Goal: Task Accomplishment & Management: Use online tool/utility

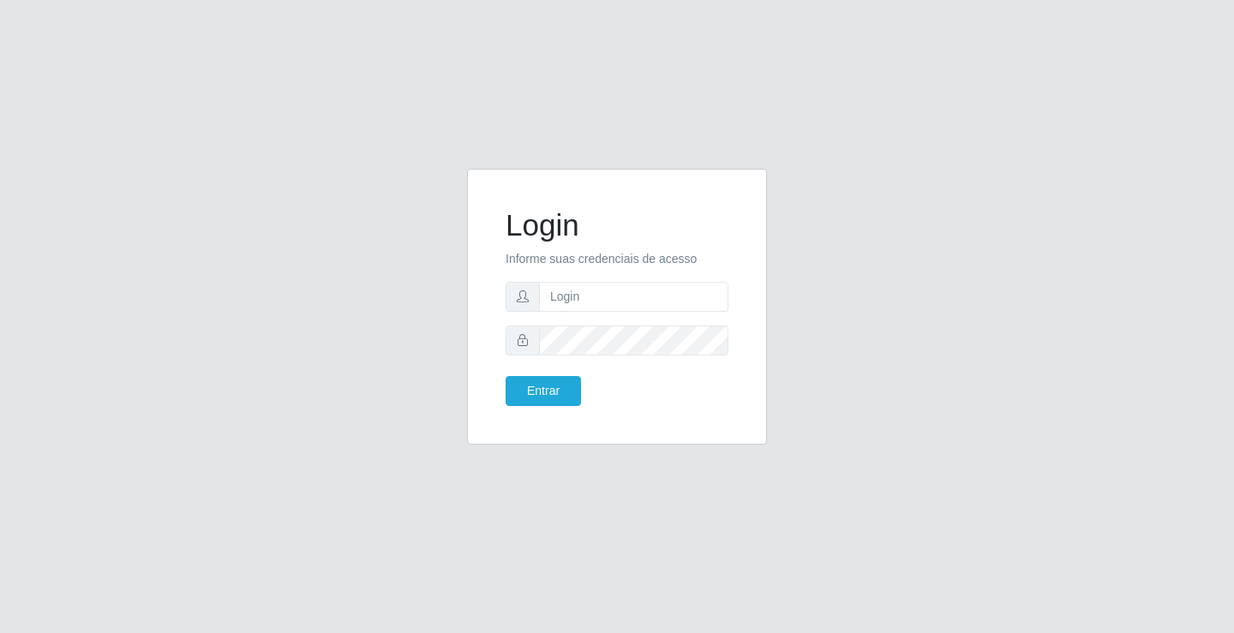
click at [565, 292] on input "text" at bounding box center [633, 297] width 189 height 30
type input "[PERSON_NAME]"
click at [562, 381] on button "Entrar" at bounding box center [543, 391] width 75 height 30
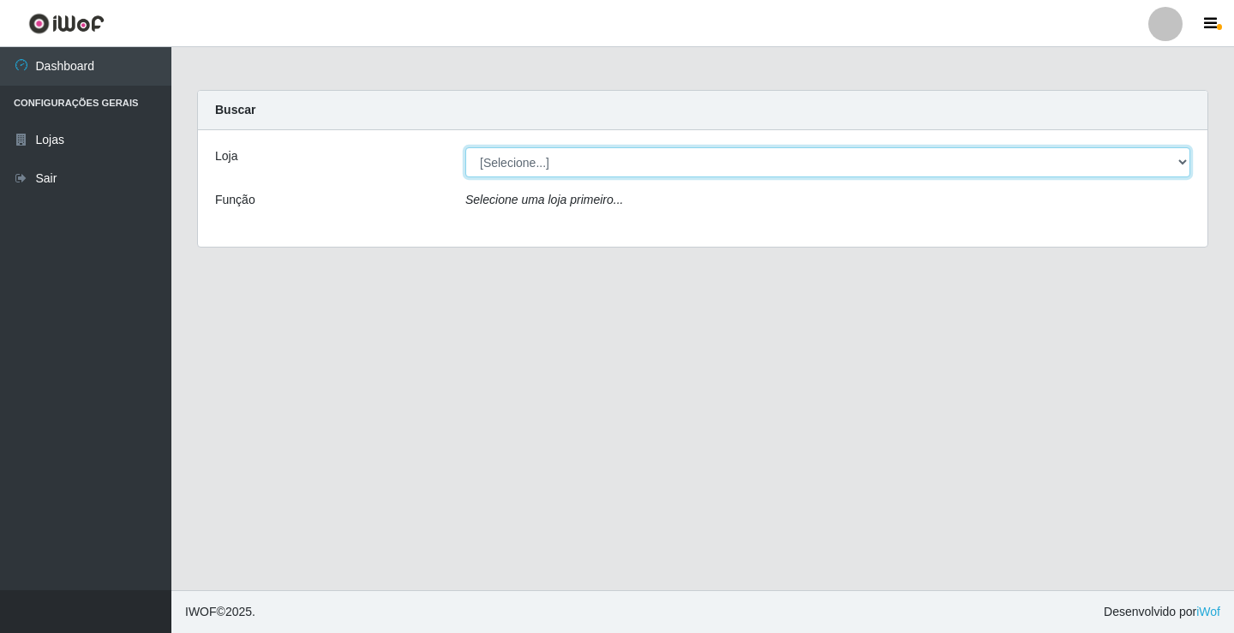
click at [580, 165] on select "[Selecione...] Ideal - Centenário Ideal - Conceição" at bounding box center [827, 162] width 725 height 30
select select "231"
click at [465, 147] on select "[Selecione...] Ideal - Centenário Ideal - Conceição" at bounding box center [827, 162] width 725 height 30
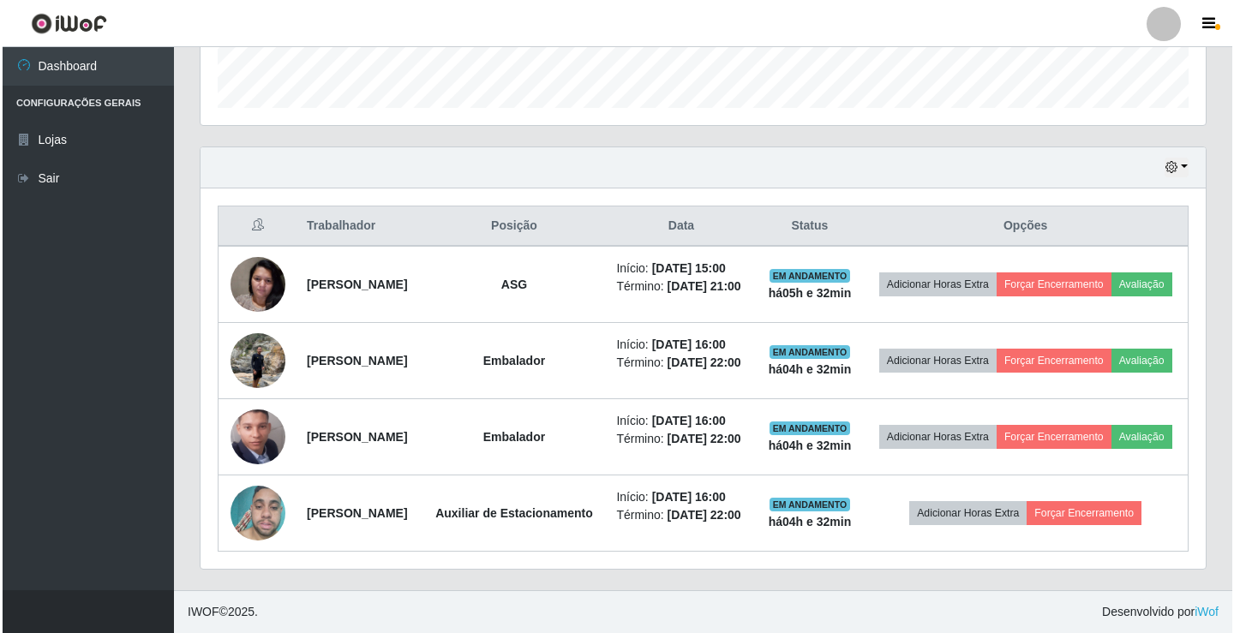
scroll to position [556, 0]
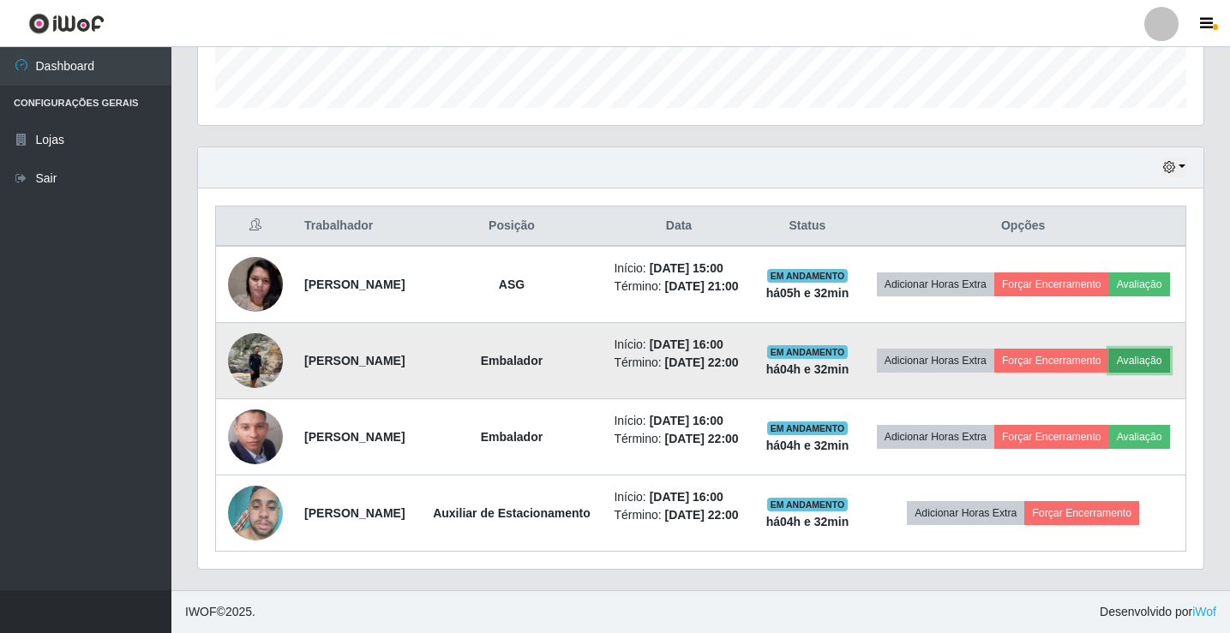
click at [1109, 349] on button "Avaliação" at bounding box center [1139, 361] width 61 height 24
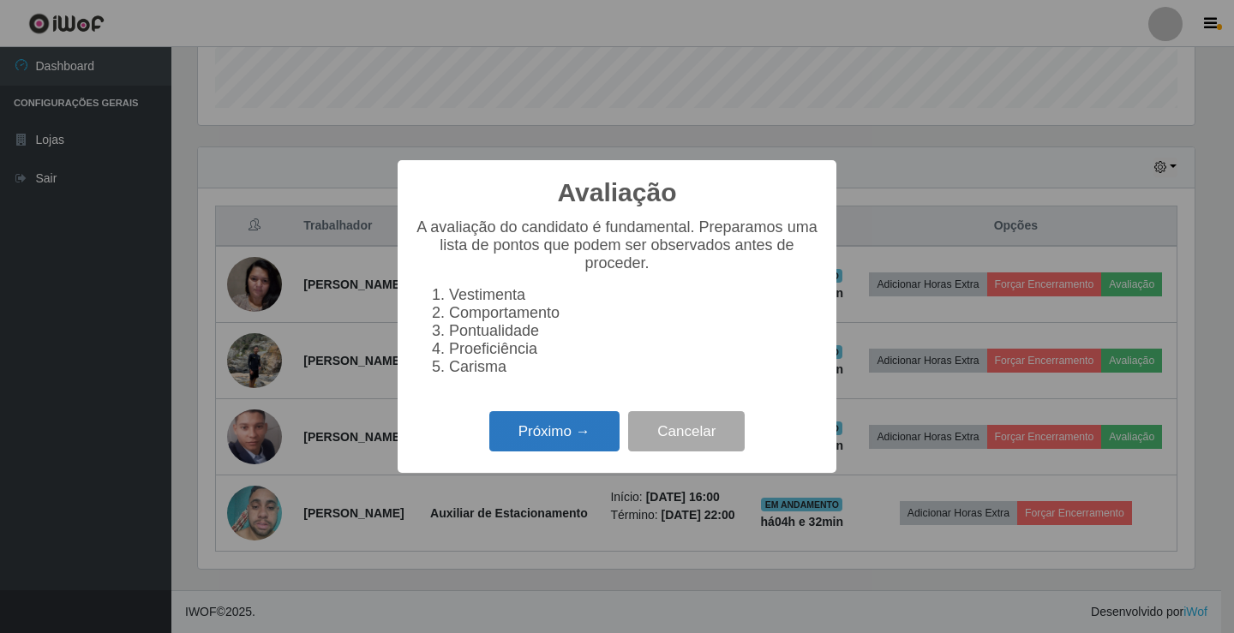
click at [548, 445] on button "Próximo →" at bounding box center [554, 431] width 130 height 40
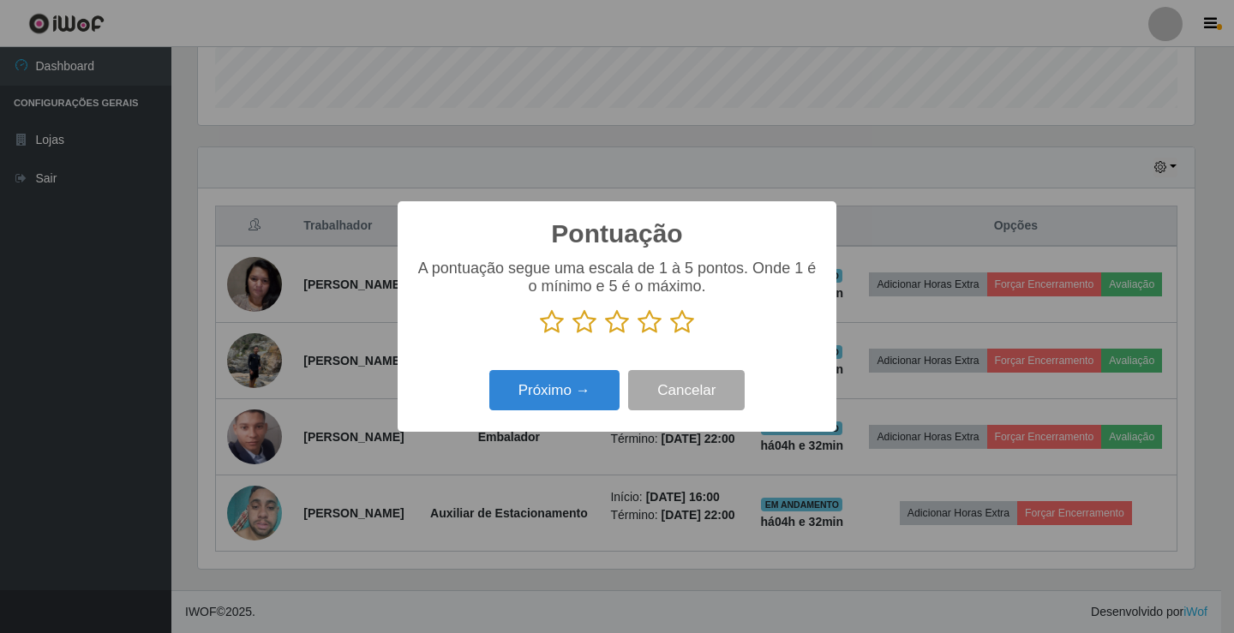
click at [687, 320] on icon at bounding box center [682, 322] width 24 height 26
click at [670, 335] on input "radio" at bounding box center [670, 335] width 0 height 0
click at [609, 392] on button "Próximo →" at bounding box center [554, 390] width 130 height 40
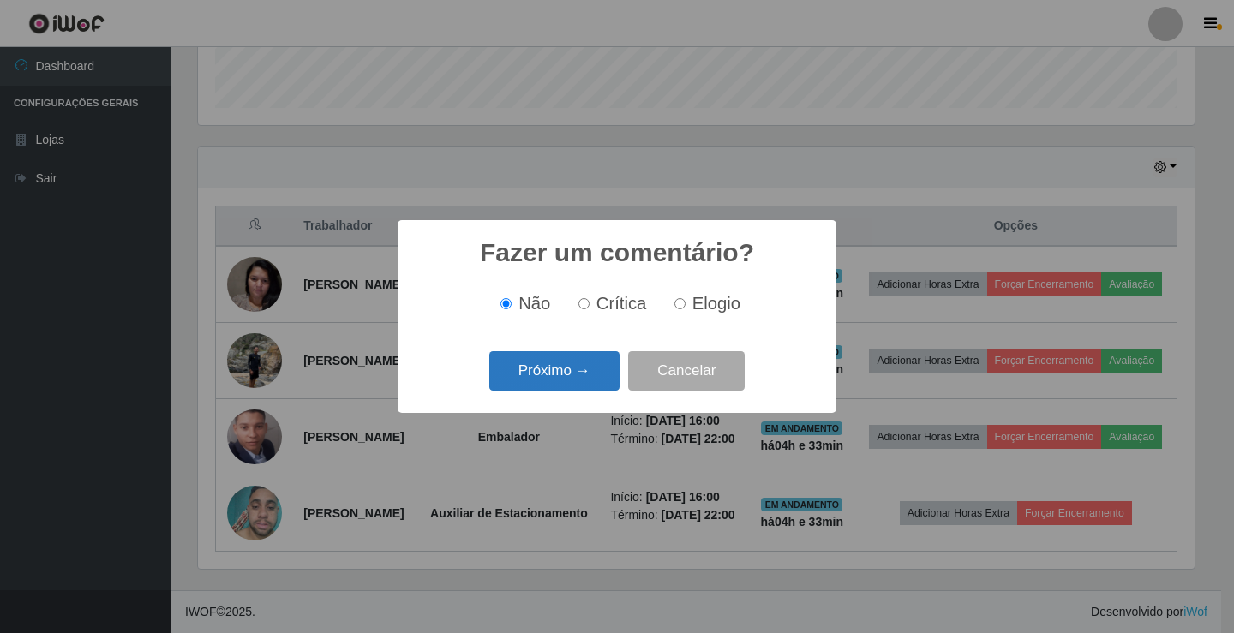
click at [602, 379] on button "Próximo →" at bounding box center [554, 371] width 130 height 40
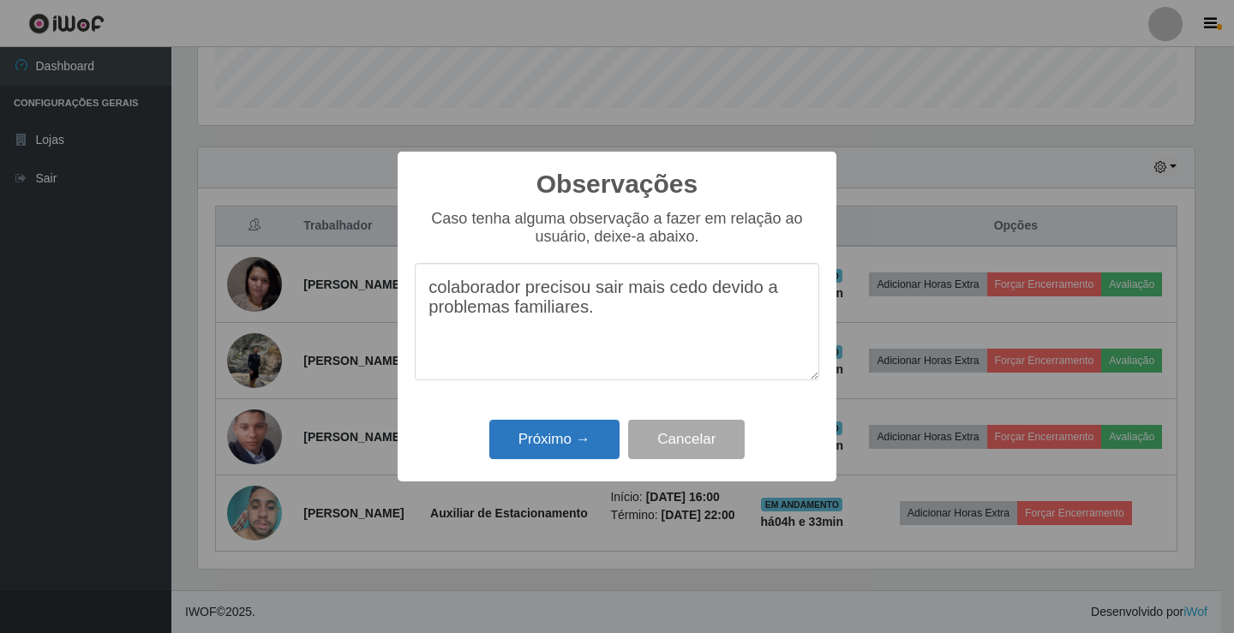
type textarea "colaborador precisou sair mais cedo devido a problemas familiares."
click at [577, 440] on button "Próximo →" at bounding box center [554, 440] width 130 height 40
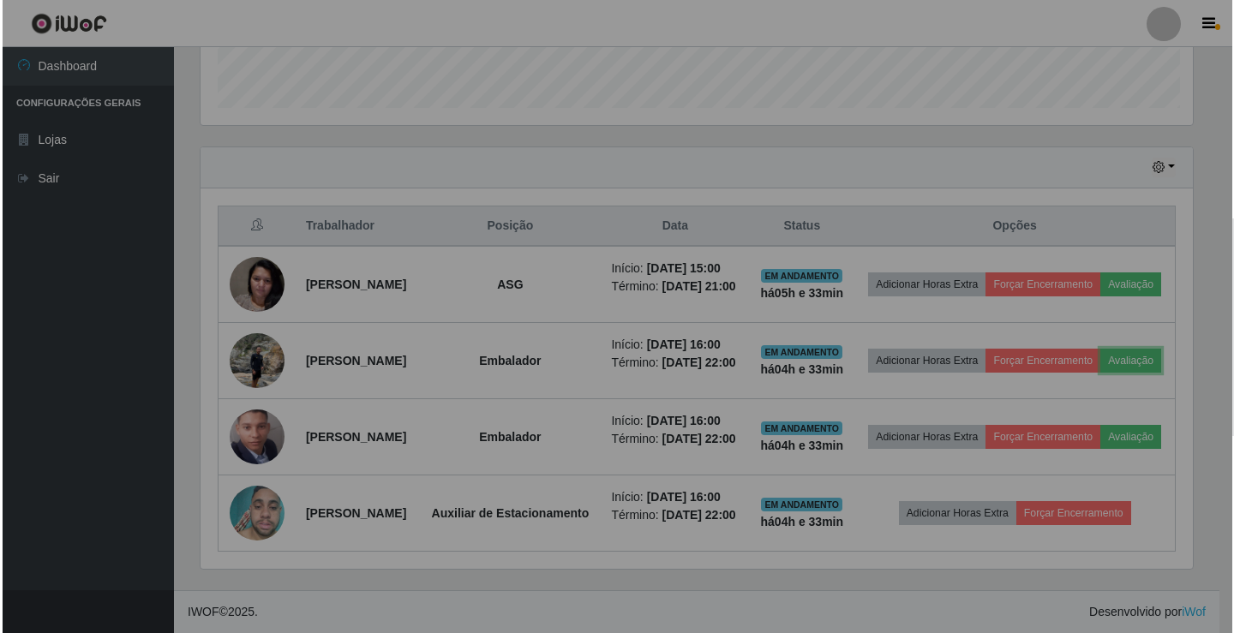
scroll to position [356, 1005]
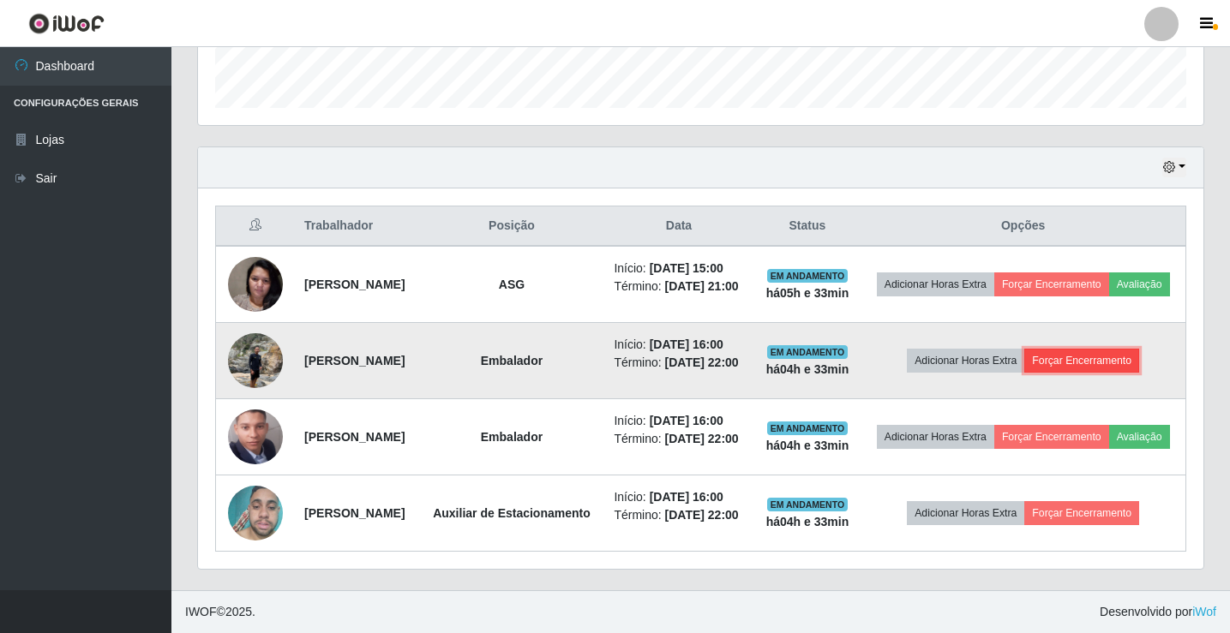
click at [1086, 349] on button "Forçar Encerramento" at bounding box center [1081, 361] width 115 height 24
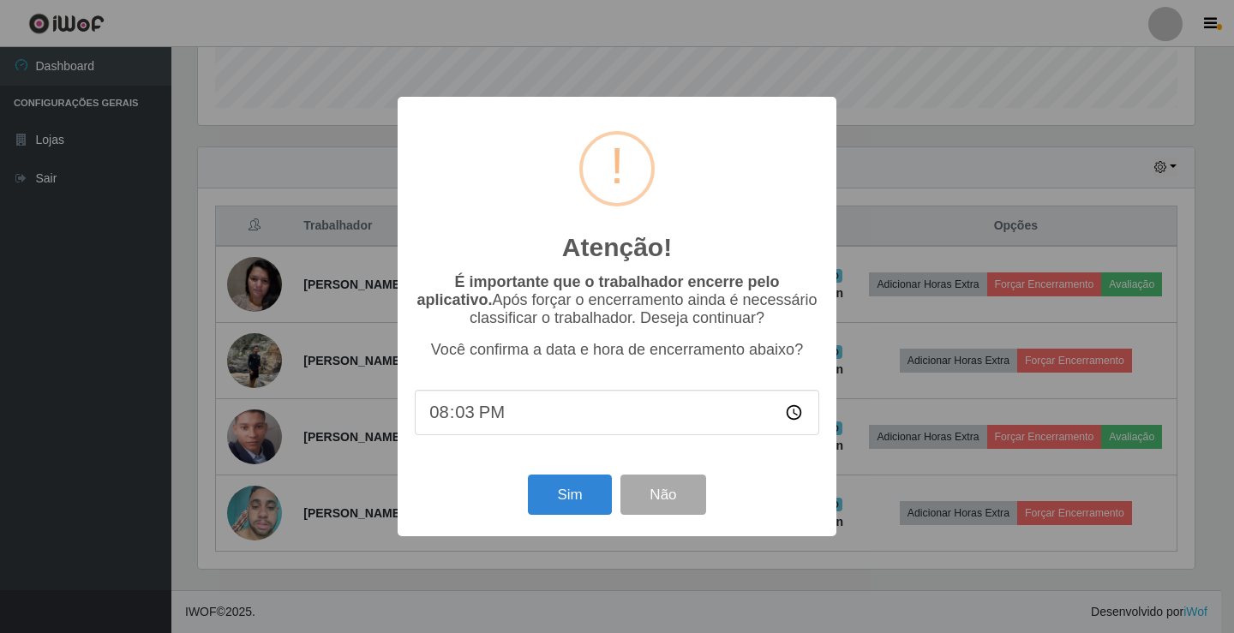
type input "20:33"
click at [553, 499] on button "Sim" at bounding box center [569, 495] width 83 height 40
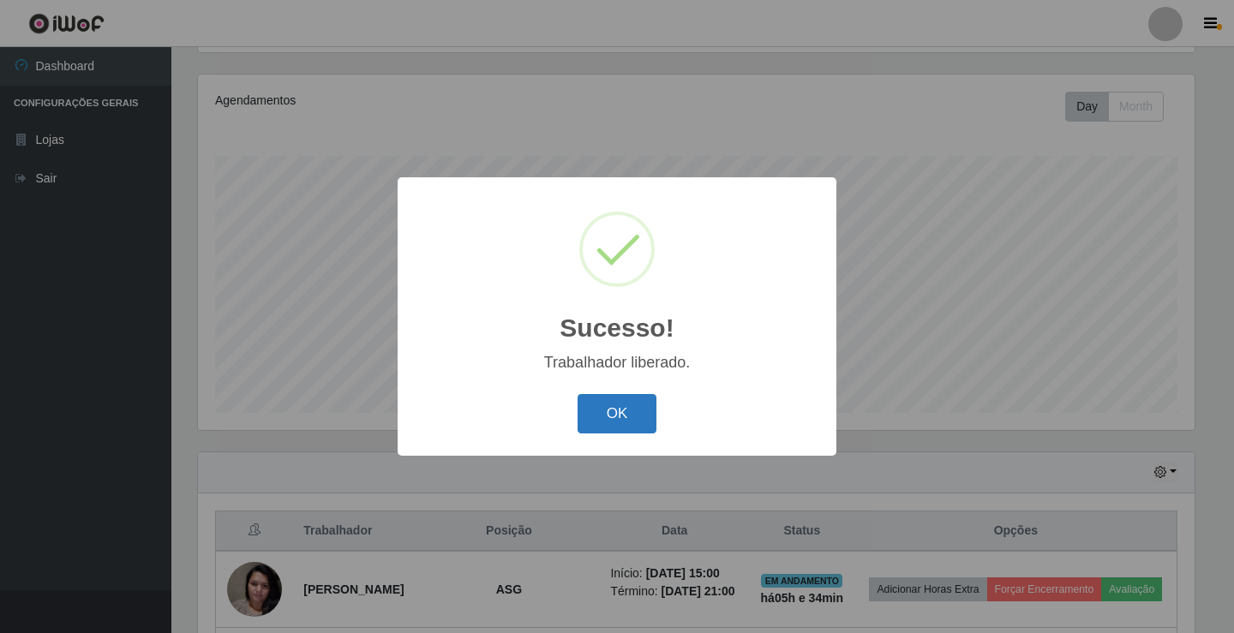
click at [590, 413] on button "OK" at bounding box center [617, 414] width 80 height 40
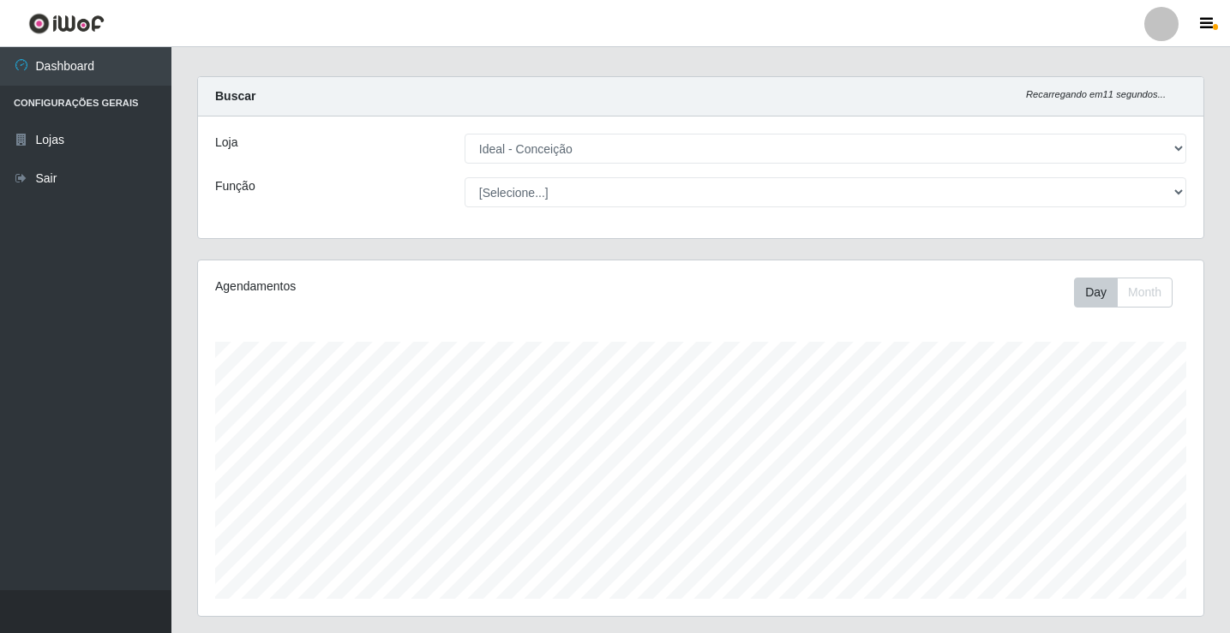
scroll to position [0, 0]
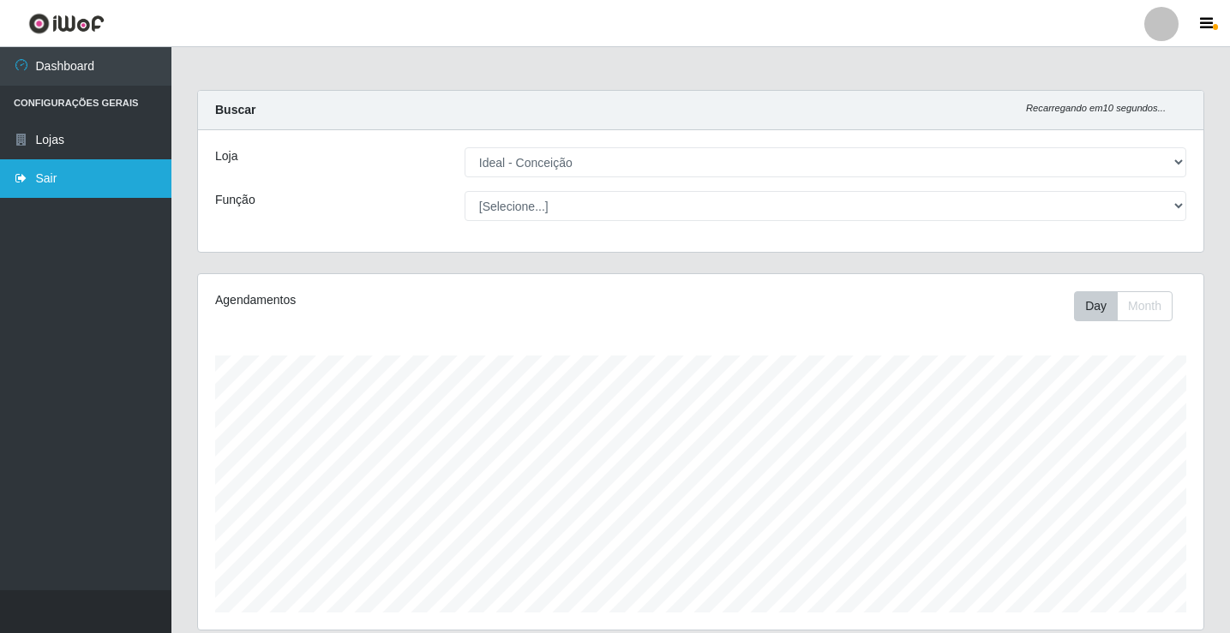
click at [49, 188] on link "Sair" at bounding box center [85, 178] width 171 height 39
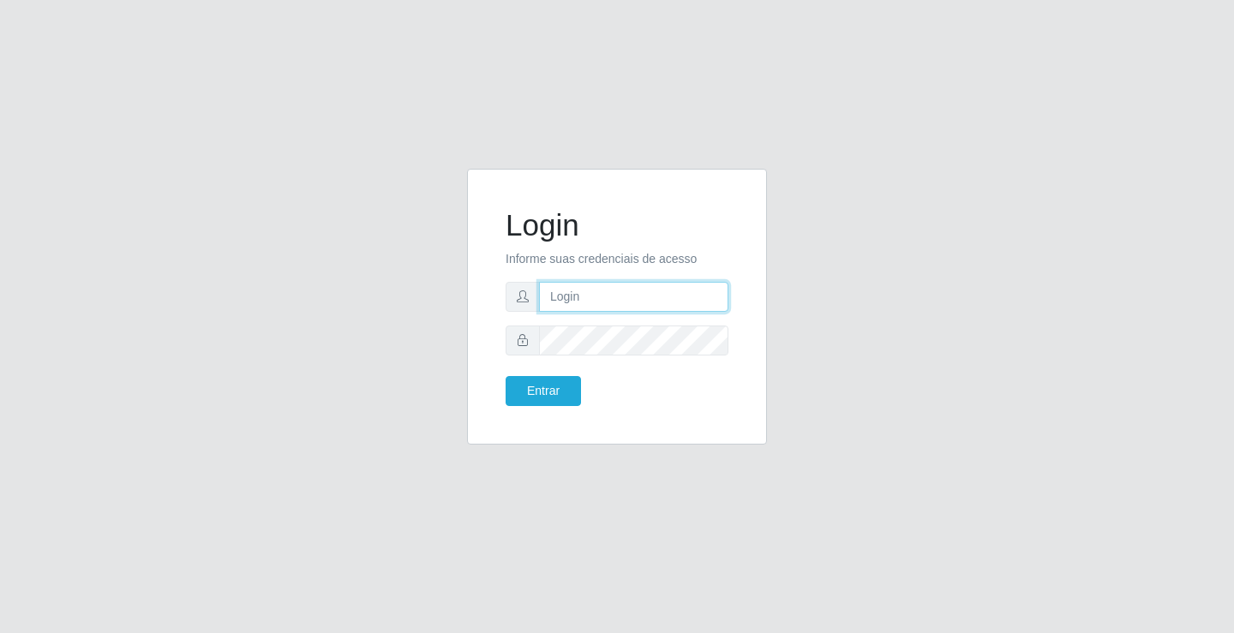
click at [606, 297] on input "text" at bounding box center [633, 297] width 189 height 30
click at [634, 299] on input "giovanny@ideal" at bounding box center [633, 297] width 189 height 30
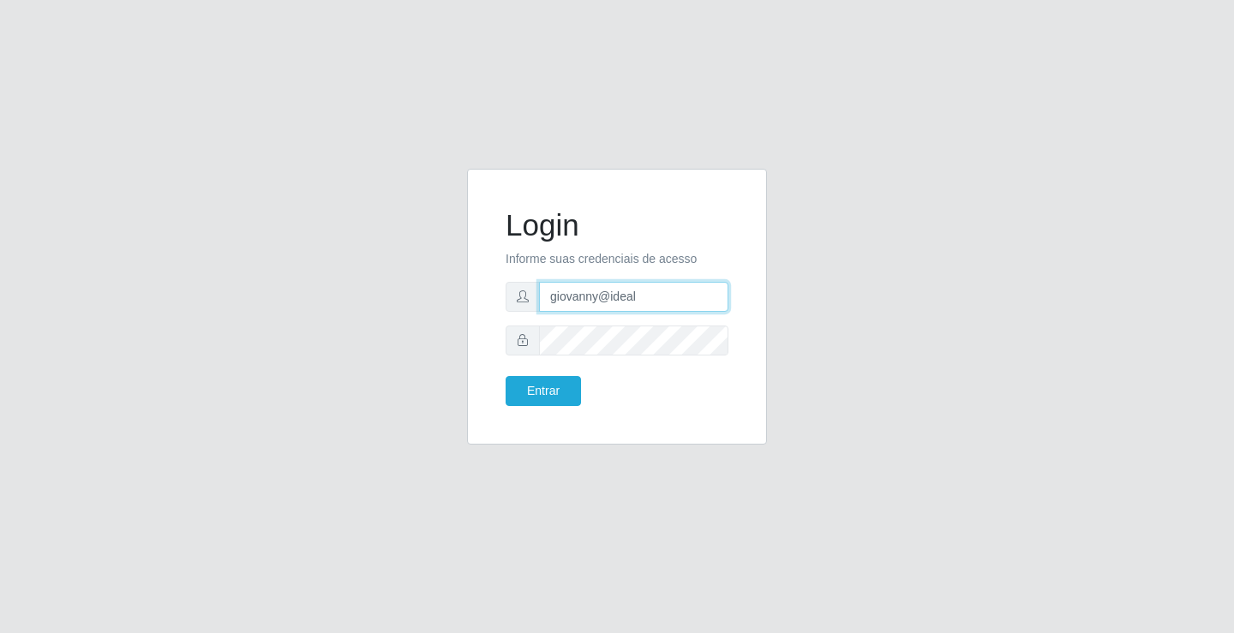
click at [634, 299] on input "giovanny@ideal" at bounding box center [633, 297] width 189 height 30
type input "giovannidealy@"
click at [431, 260] on div "Login Informe suas credenciais de acesso giovannidealy@ Entrar" at bounding box center [617, 317] width 977 height 296
click at [636, 302] on input "giovannidealy@" at bounding box center [633, 297] width 189 height 30
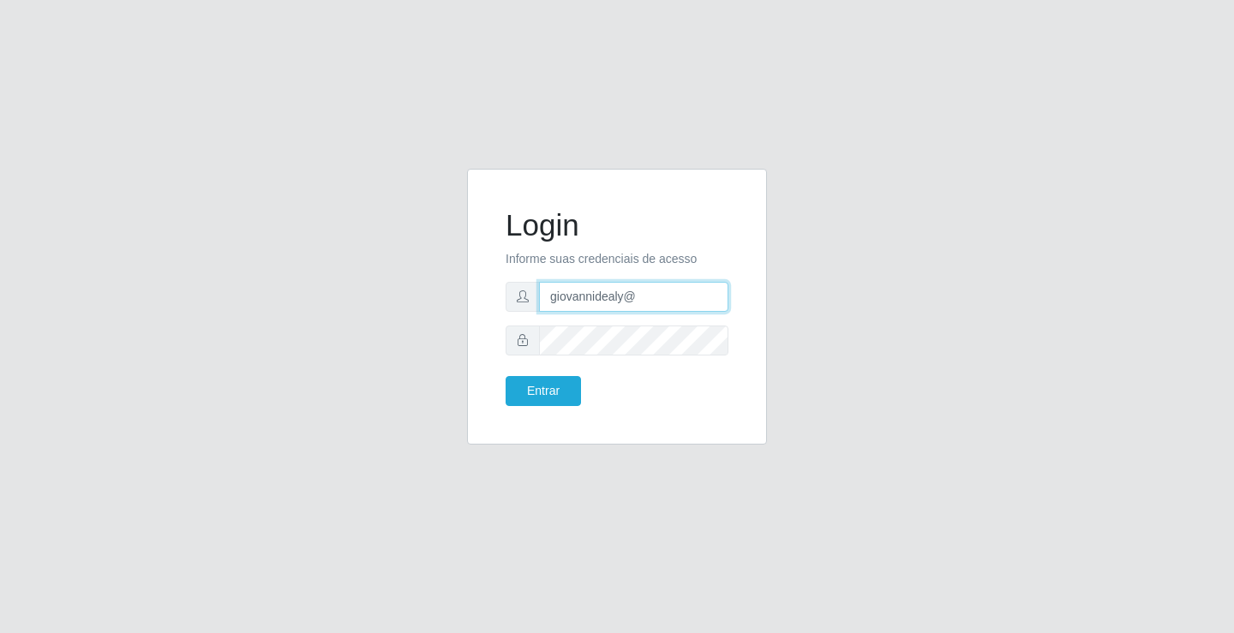
click at [636, 302] on input "giovannidealy@" at bounding box center [633, 297] width 189 height 30
click at [595, 306] on input "text" at bounding box center [633, 297] width 189 height 30
type input "g"
click at [613, 290] on input "text" at bounding box center [633, 297] width 189 height 30
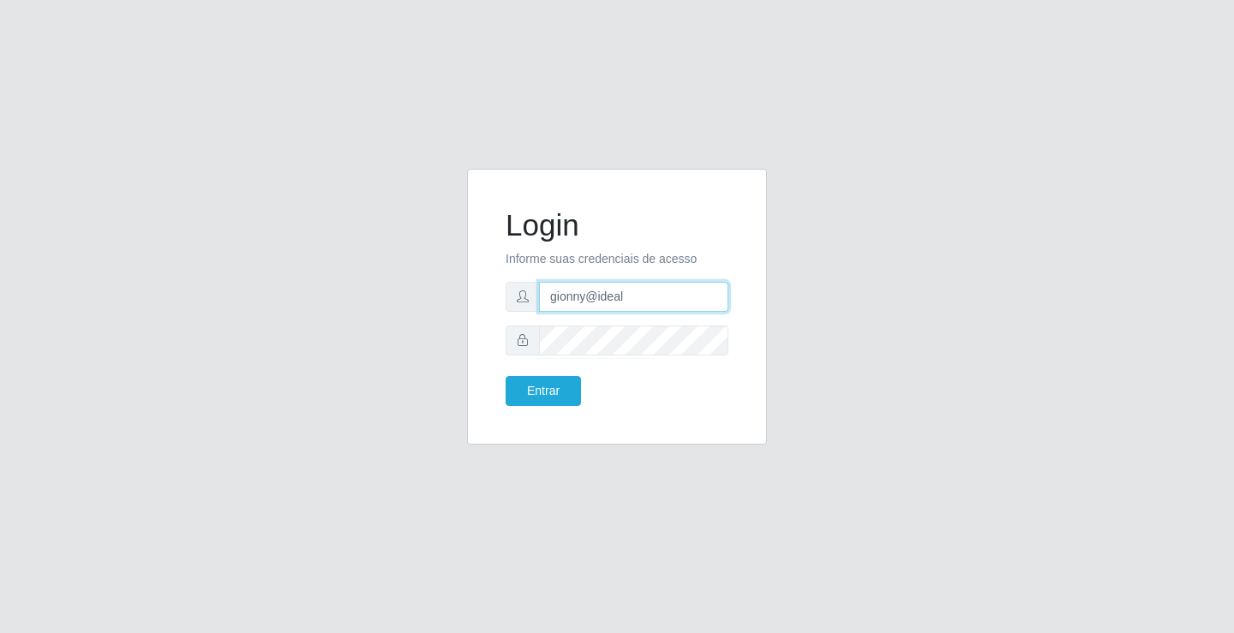
click at [630, 300] on input "gionny@ideal" at bounding box center [633, 297] width 189 height 30
click at [631, 300] on input "gionny@ideal" at bounding box center [633, 297] width 189 height 30
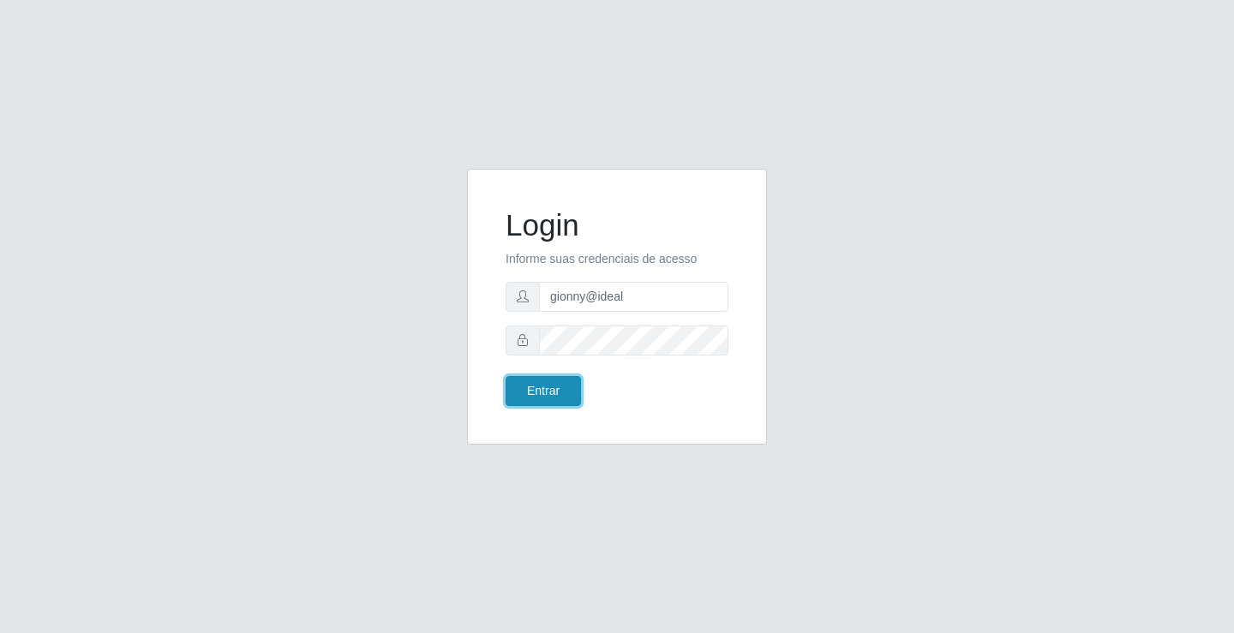
click at [552, 392] on button "Entrar" at bounding box center [543, 391] width 75 height 30
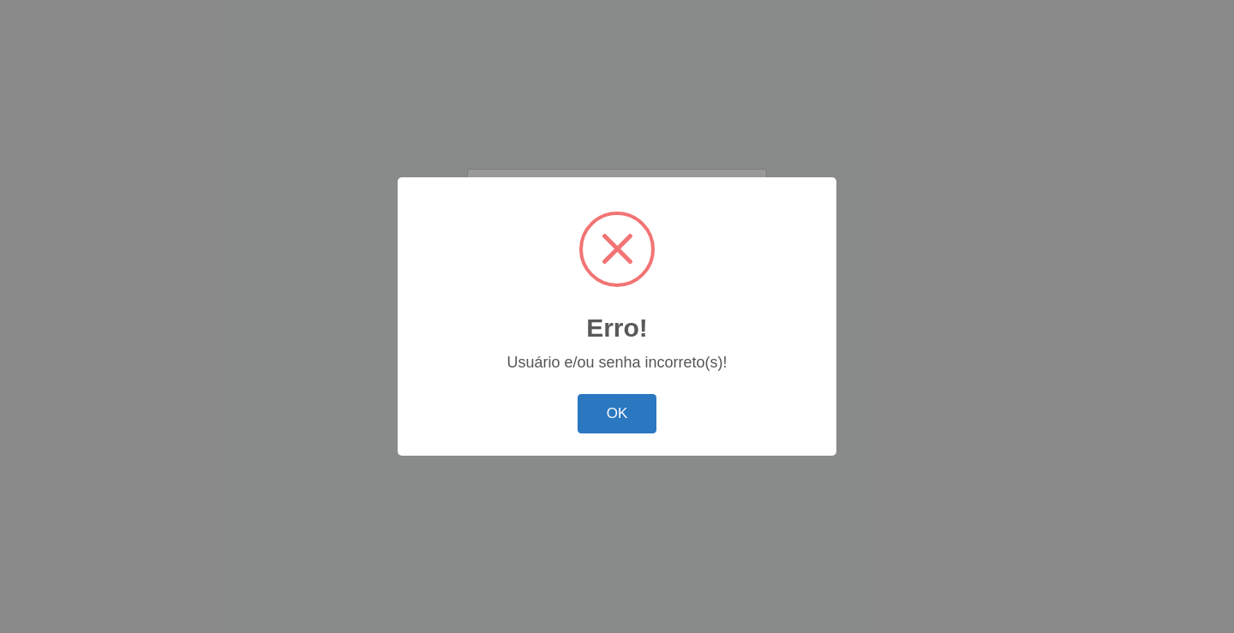
click at [635, 422] on button "OK" at bounding box center [617, 414] width 80 height 40
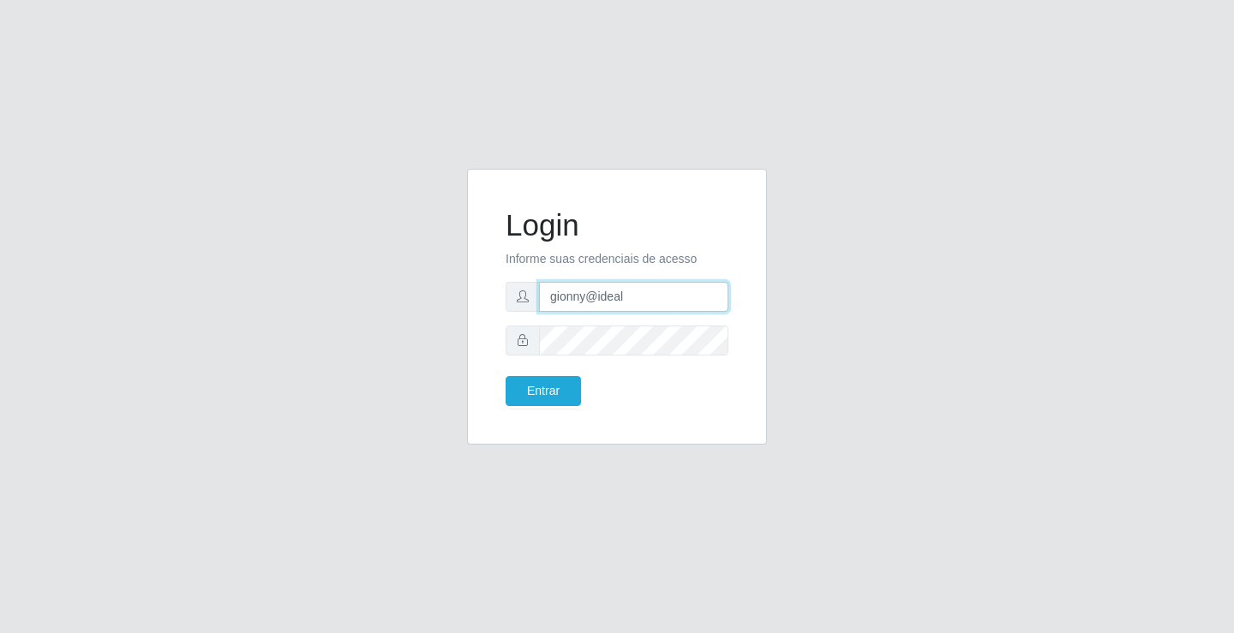
click at [631, 291] on input "gionny@ideal" at bounding box center [633, 297] width 189 height 30
click at [568, 295] on input "gionny@ideal" at bounding box center [633, 297] width 189 height 30
click at [639, 293] on input "giovanny@ideal" at bounding box center [633, 297] width 189 height 30
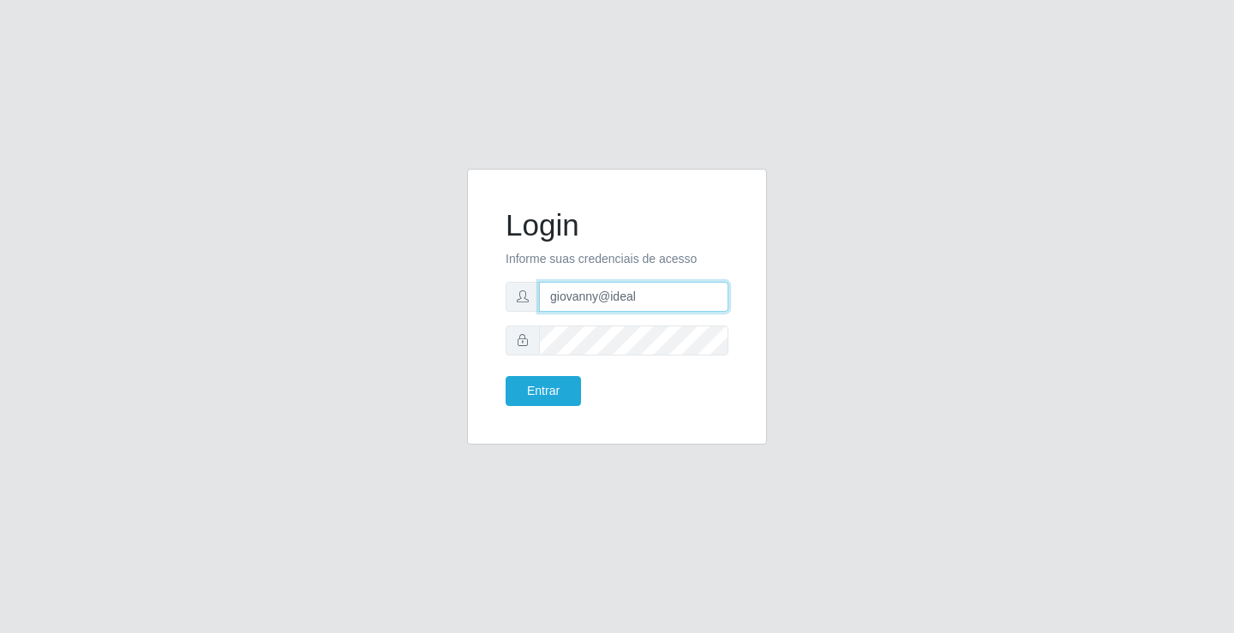
click at [640, 293] on input "giovanny@ideal" at bounding box center [633, 297] width 189 height 30
type input "giovanny@ideal"
click at [566, 385] on button "Entrar" at bounding box center [543, 391] width 75 height 30
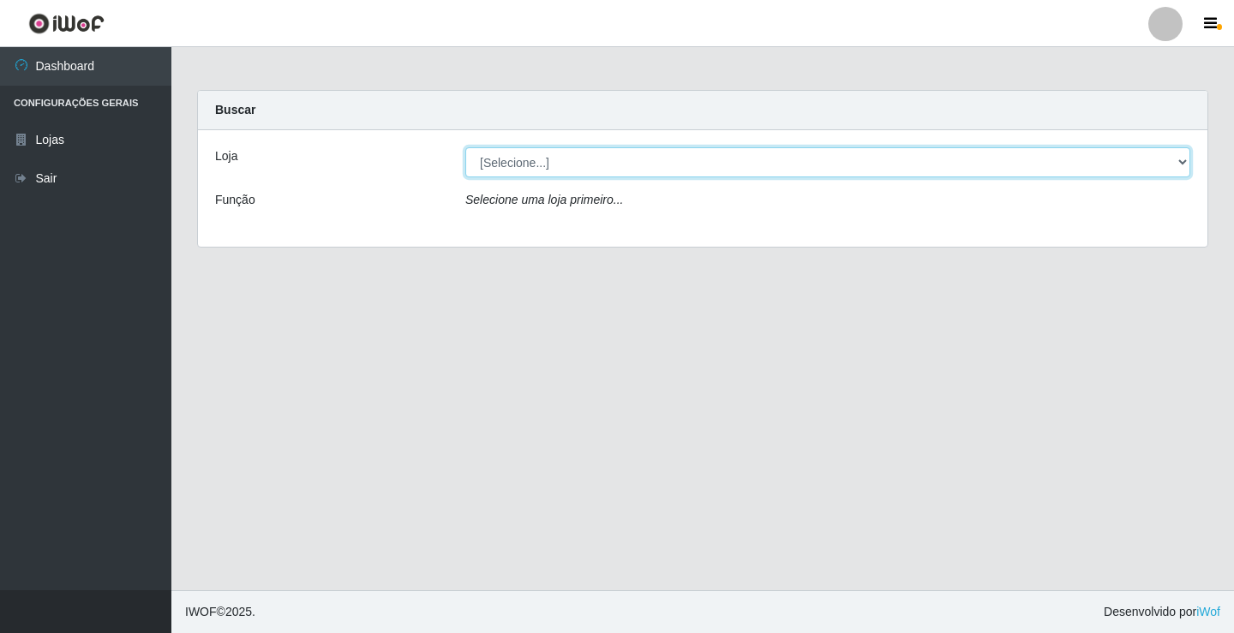
click at [769, 155] on select "[Selecione...] Ideal - Conceição" at bounding box center [827, 162] width 725 height 30
select select "231"
click at [465, 147] on select "[Selecione...] Ideal - Conceição" at bounding box center [827, 162] width 725 height 30
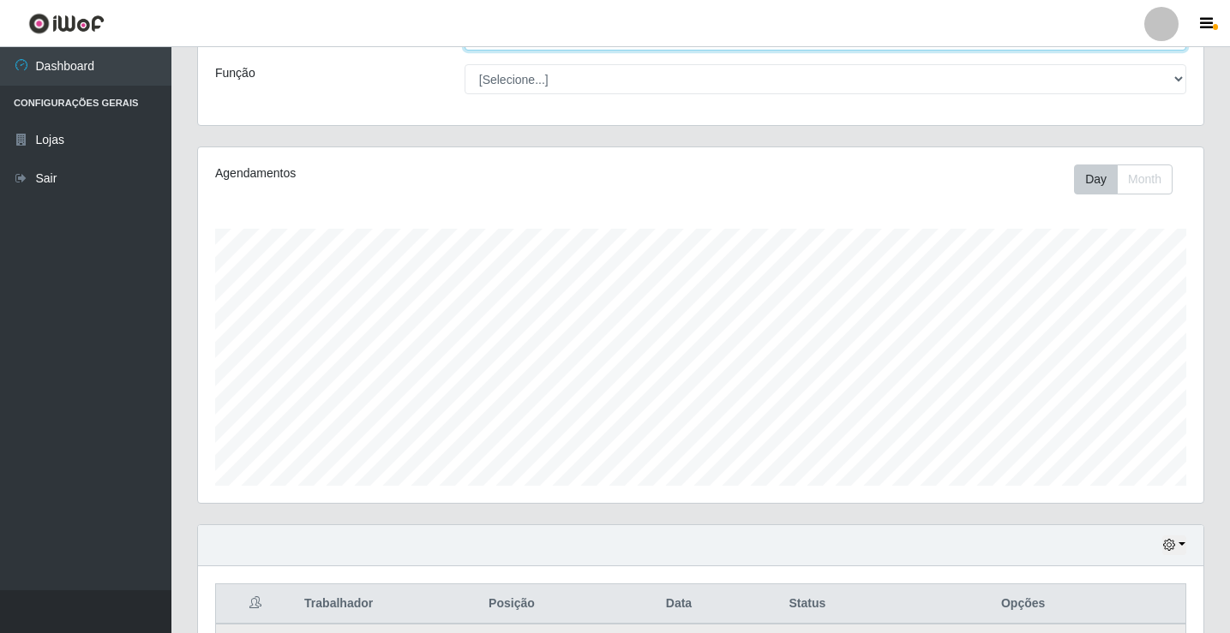
scroll to position [124, 0]
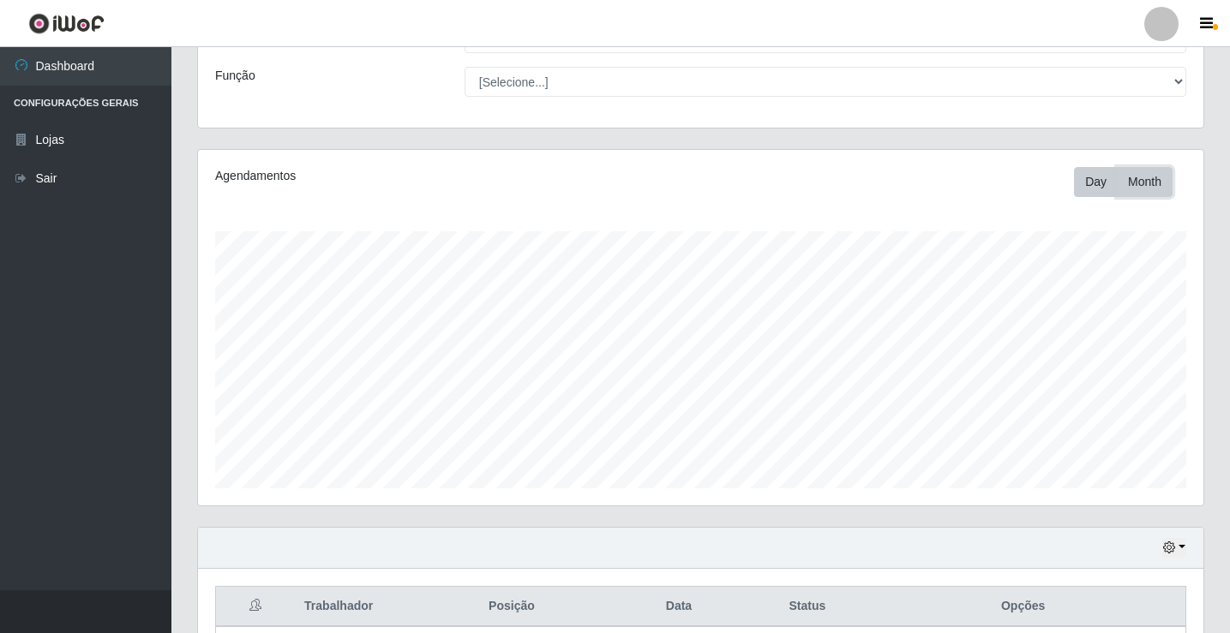
click at [1128, 188] on button "Month" at bounding box center [1144, 182] width 56 height 30
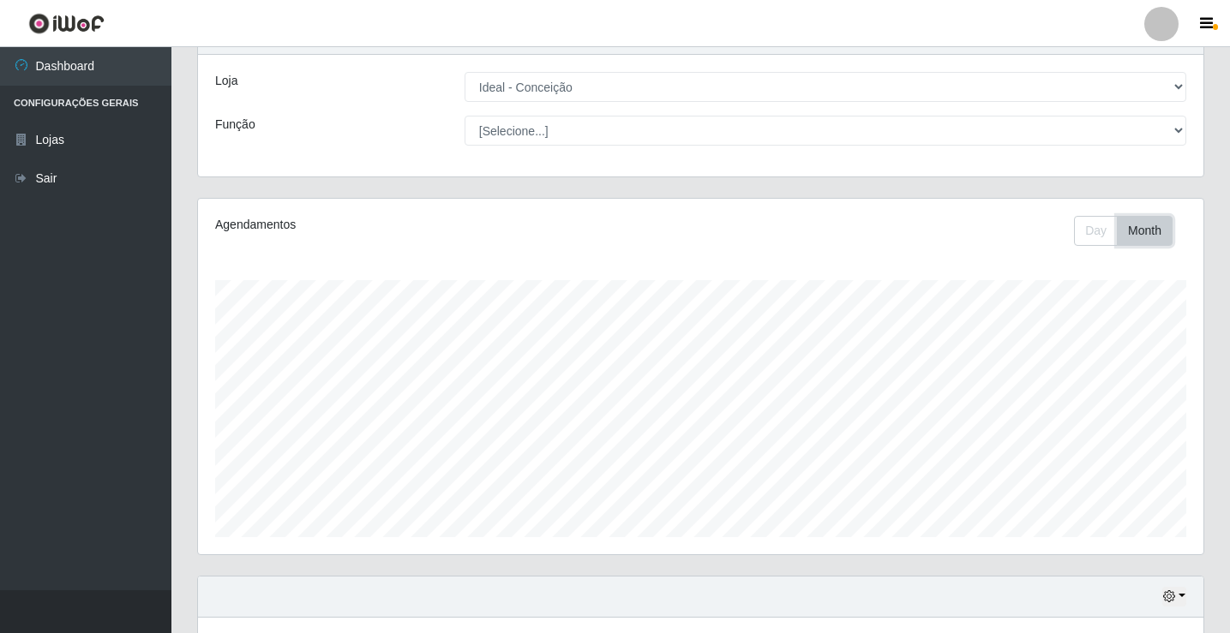
scroll to position [39, 0]
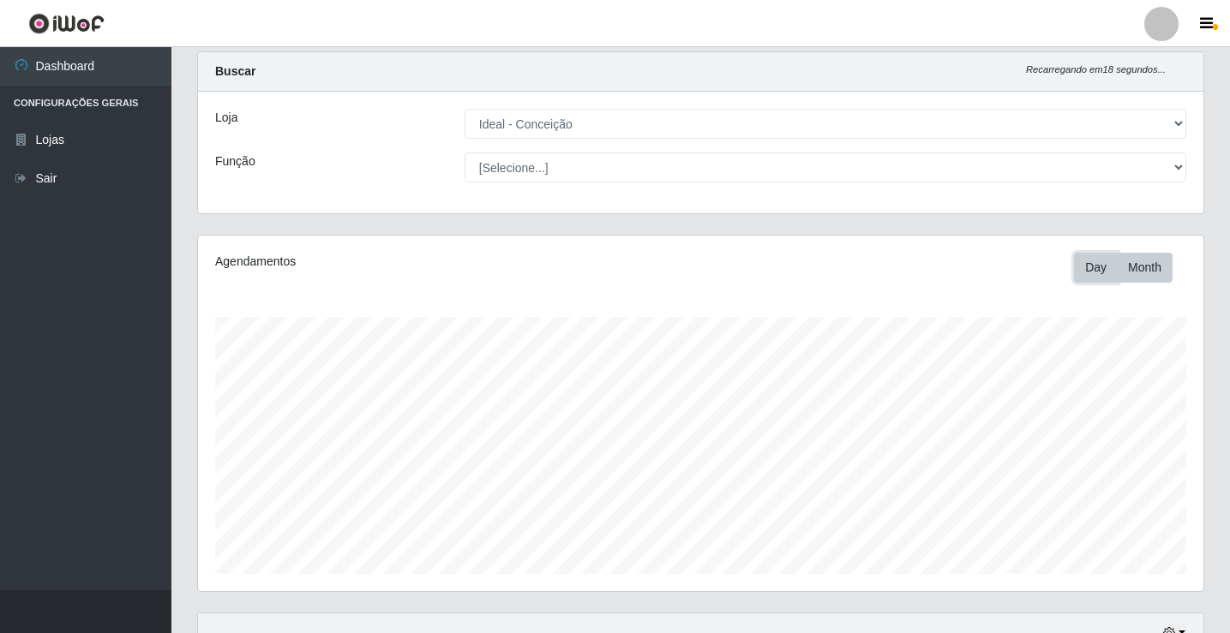
click at [1093, 260] on button "Day" at bounding box center [1096, 268] width 44 height 30
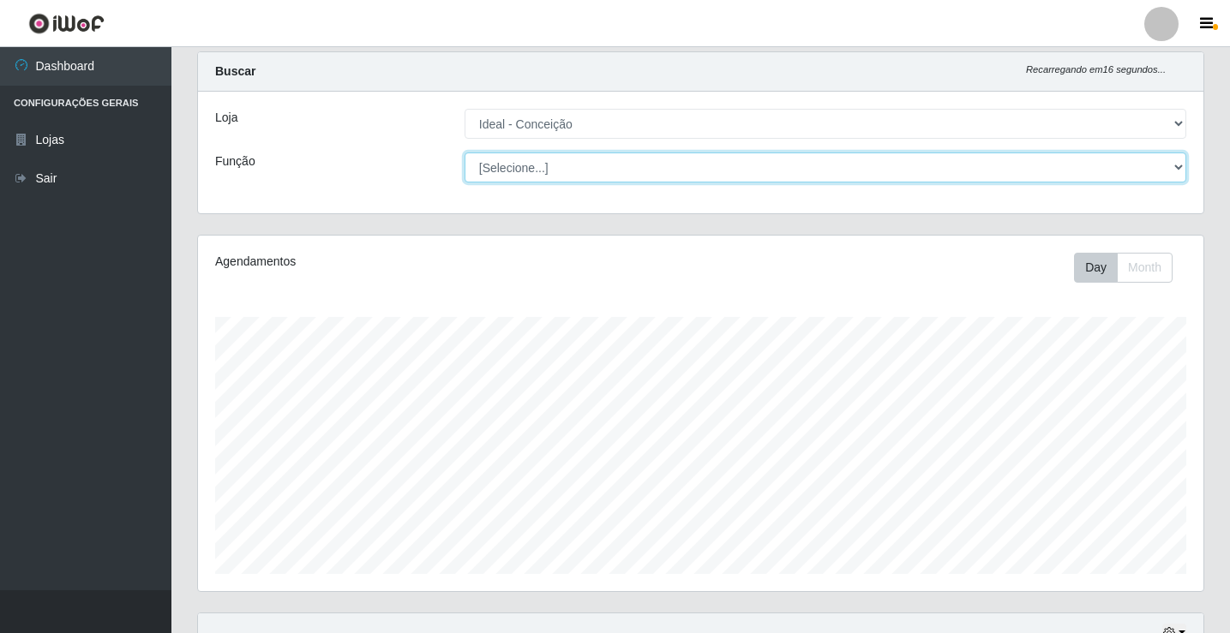
click at [568, 161] on select "[Selecione...] ASG ASG + ASG ++ Auxiliar de Estacionamento Auxiliar de Estacion…" at bounding box center [824, 168] width 721 height 30
select select "1"
click at [464, 153] on select "[Selecione...] ASG ASG + ASG ++ Auxiliar de Estacionamento Auxiliar de Estacion…" at bounding box center [824, 168] width 721 height 30
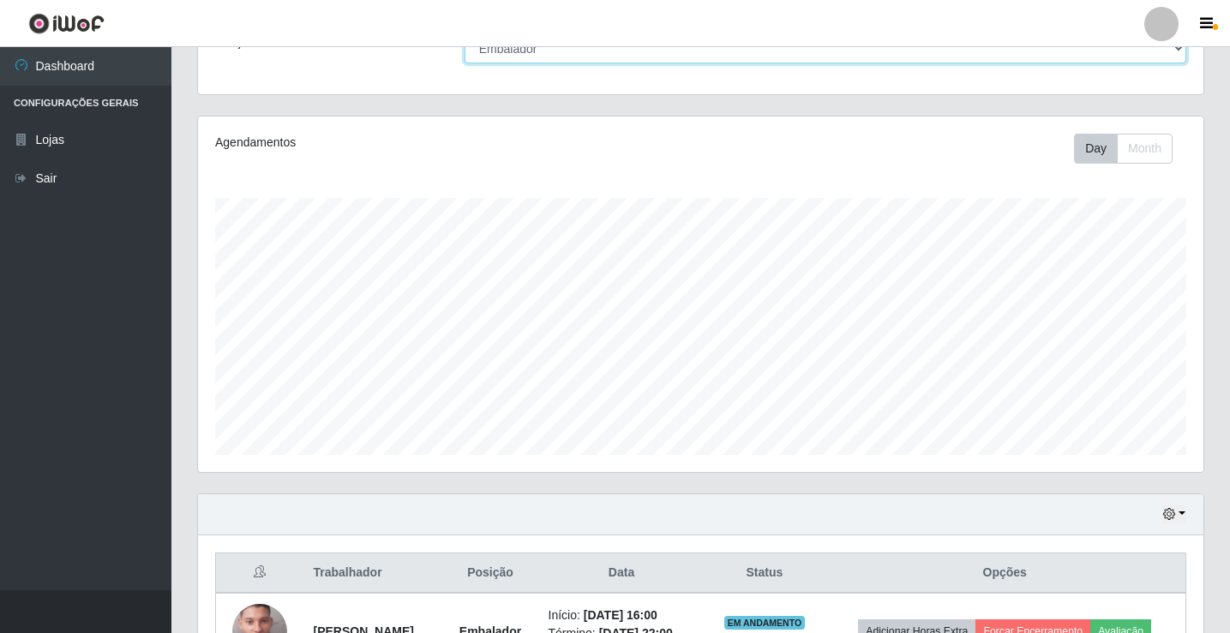
scroll to position [0, 0]
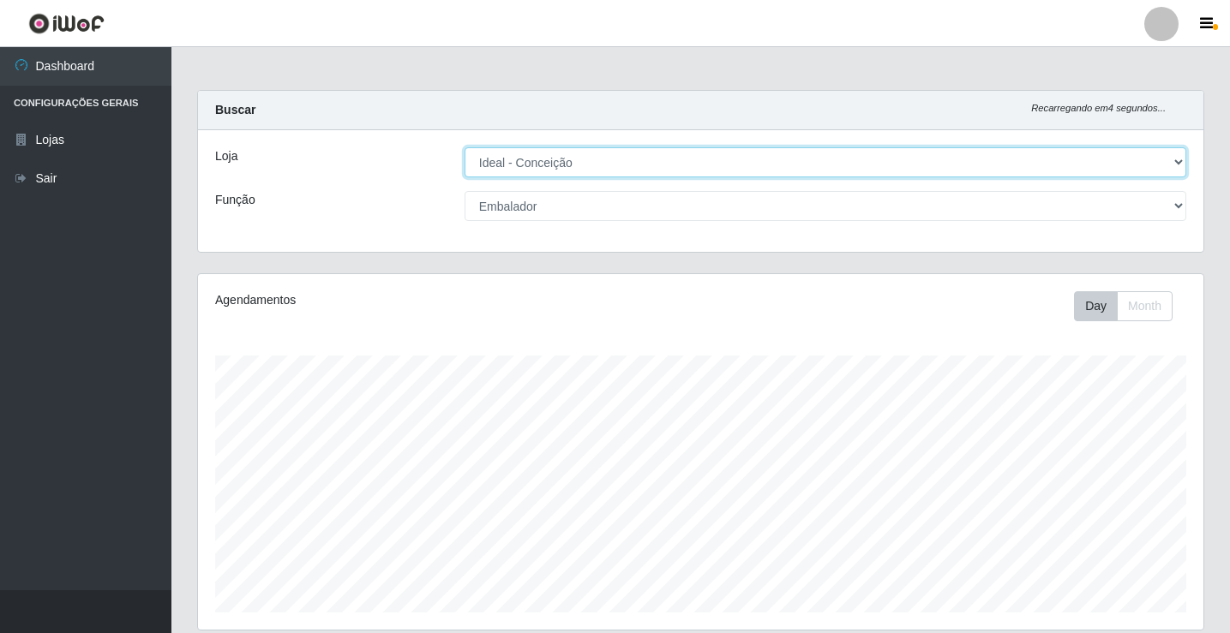
click at [1168, 160] on select "[Selecione...] Ideal - Conceição" at bounding box center [824, 162] width 721 height 30
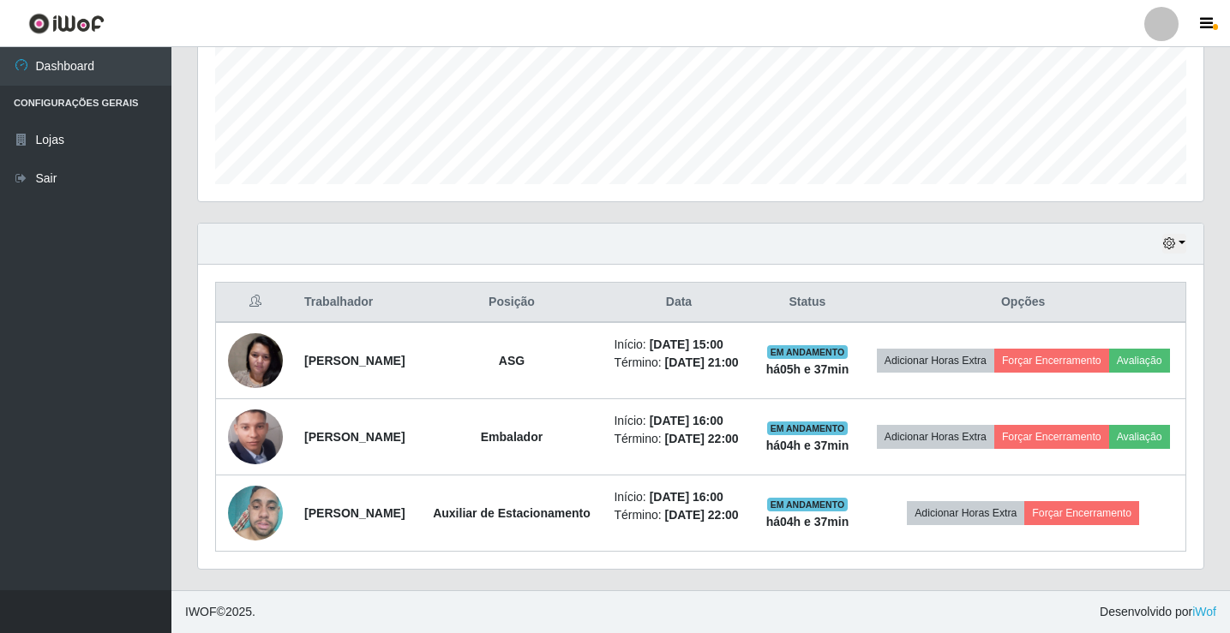
scroll to position [276, 0]
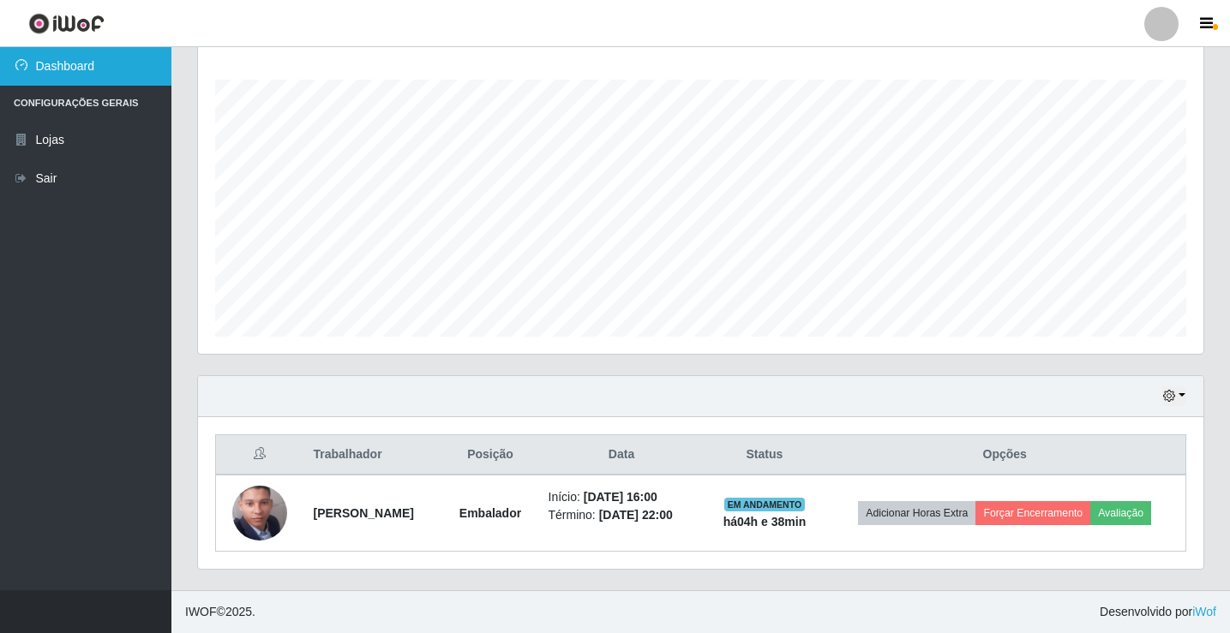
click at [90, 57] on link "Dashboard" at bounding box center [85, 66] width 171 height 39
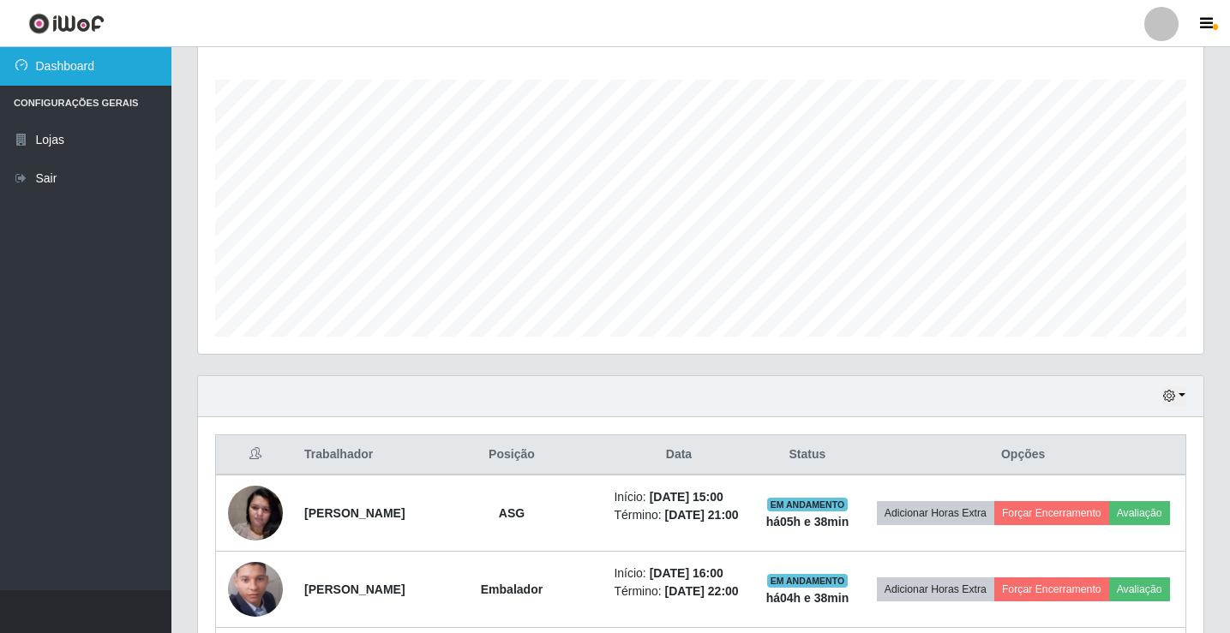
click at [72, 77] on link "Dashboard" at bounding box center [85, 66] width 171 height 39
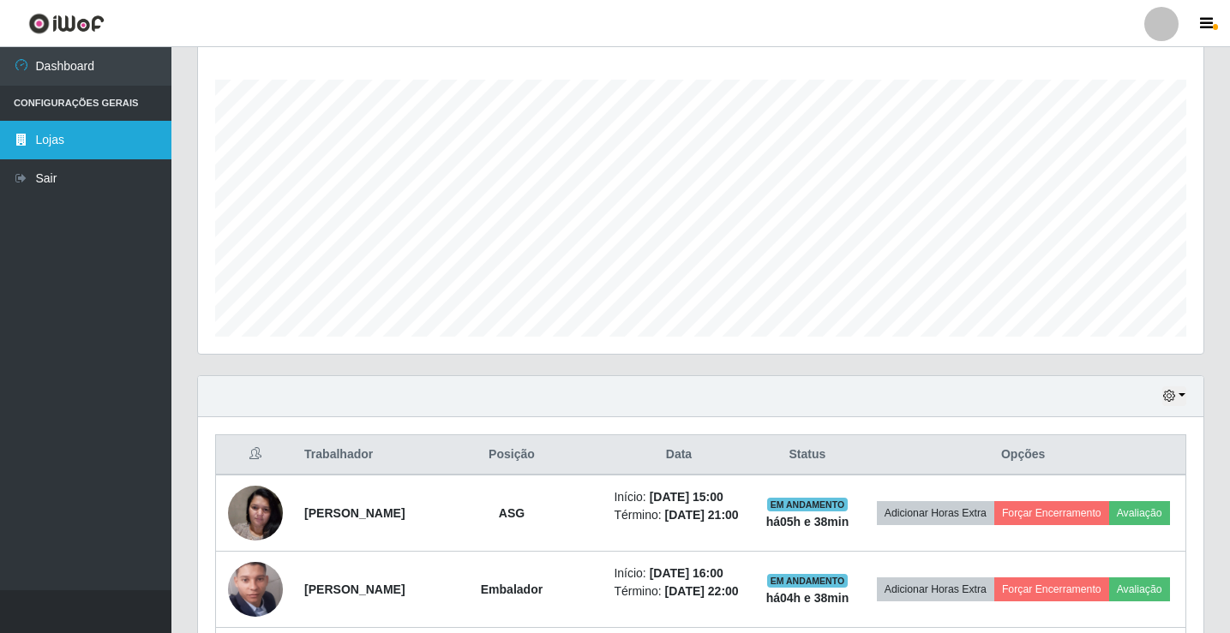
click at [70, 133] on link "Lojas" at bounding box center [85, 140] width 171 height 39
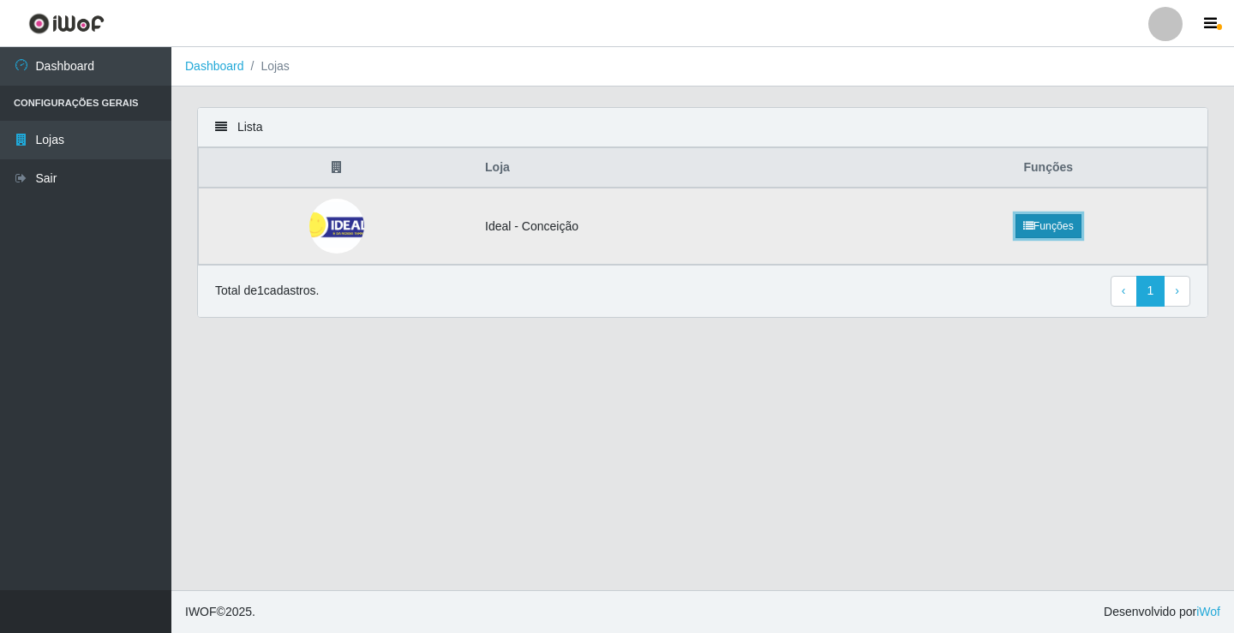
click at [1059, 228] on link "Funções" at bounding box center [1048, 226] width 66 height 24
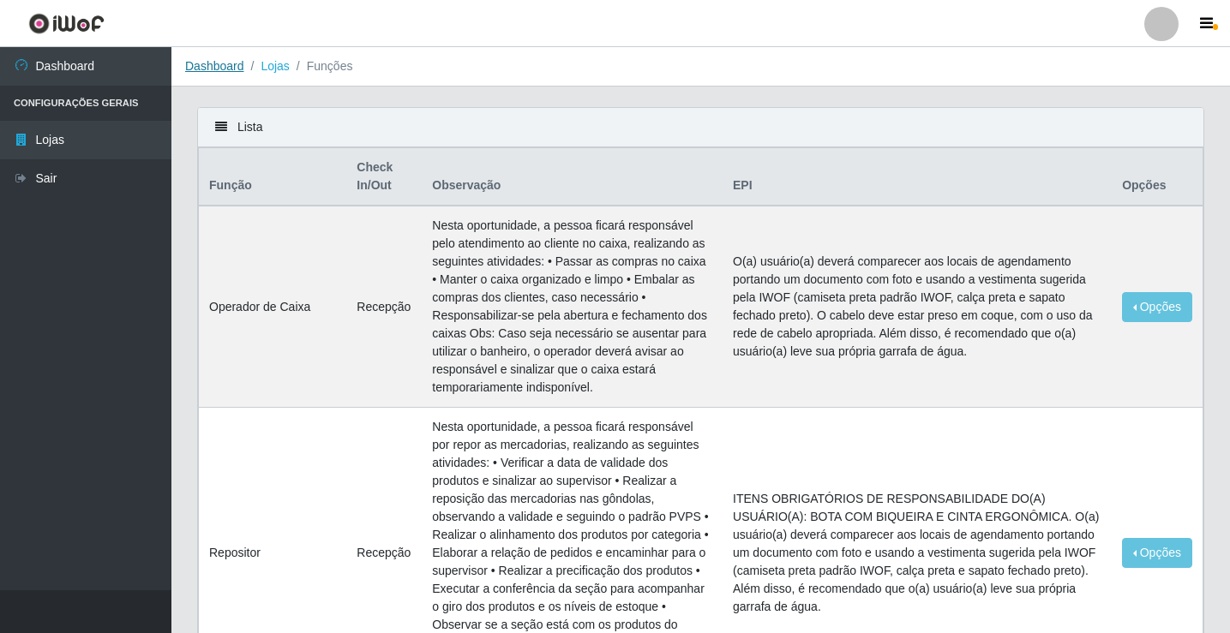
click at [230, 70] on link "Dashboard" at bounding box center [214, 66] width 59 height 14
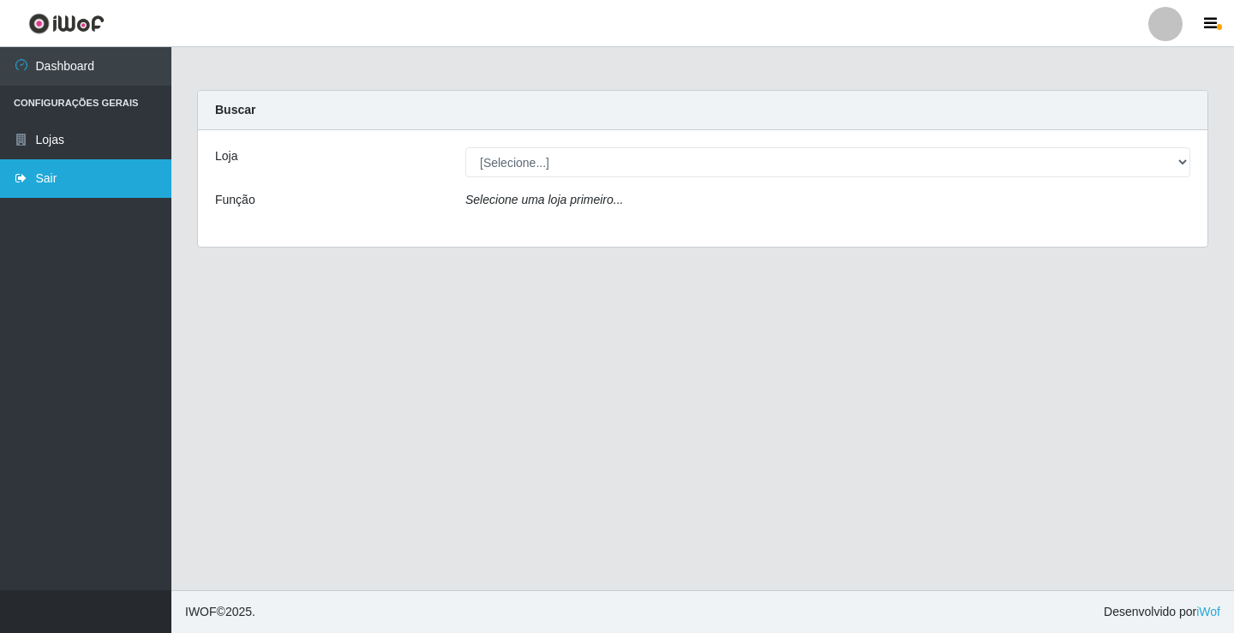
click at [36, 185] on link "Sair" at bounding box center [85, 178] width 171 height 39
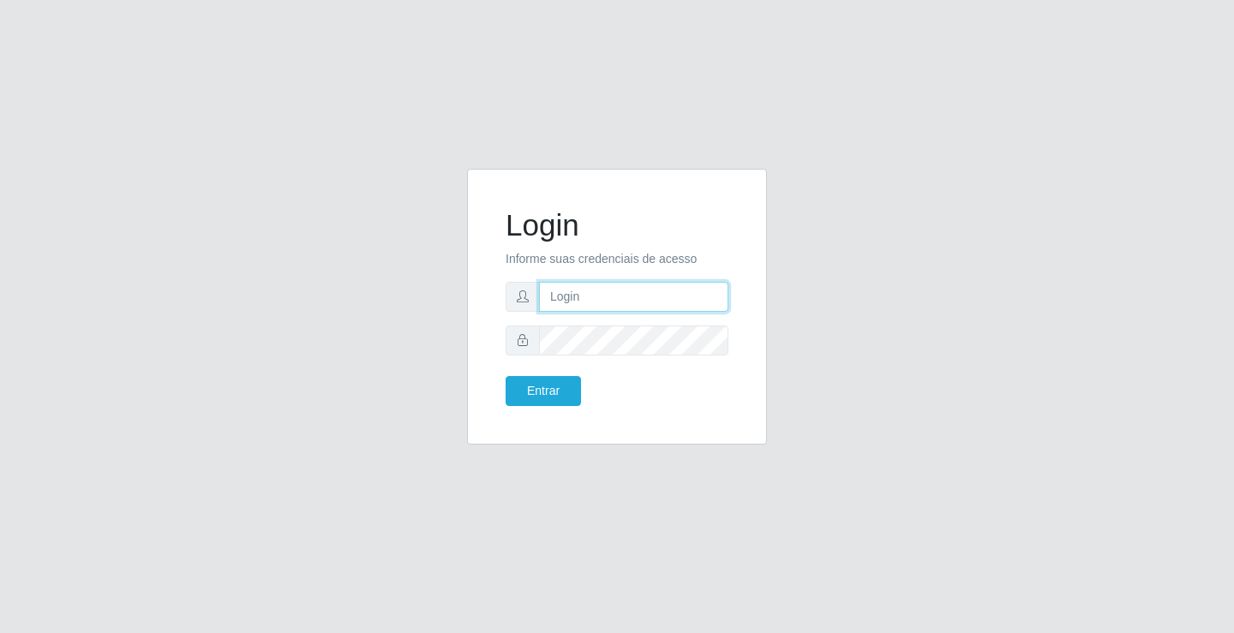
click at [608, 301] on input "text" at bounding box center [633, 297] width 189 height 30
type input "paulo@ideal"
click at [562, 380] on button "Entrar" at bounding box center [543, 391] width 75 height 30
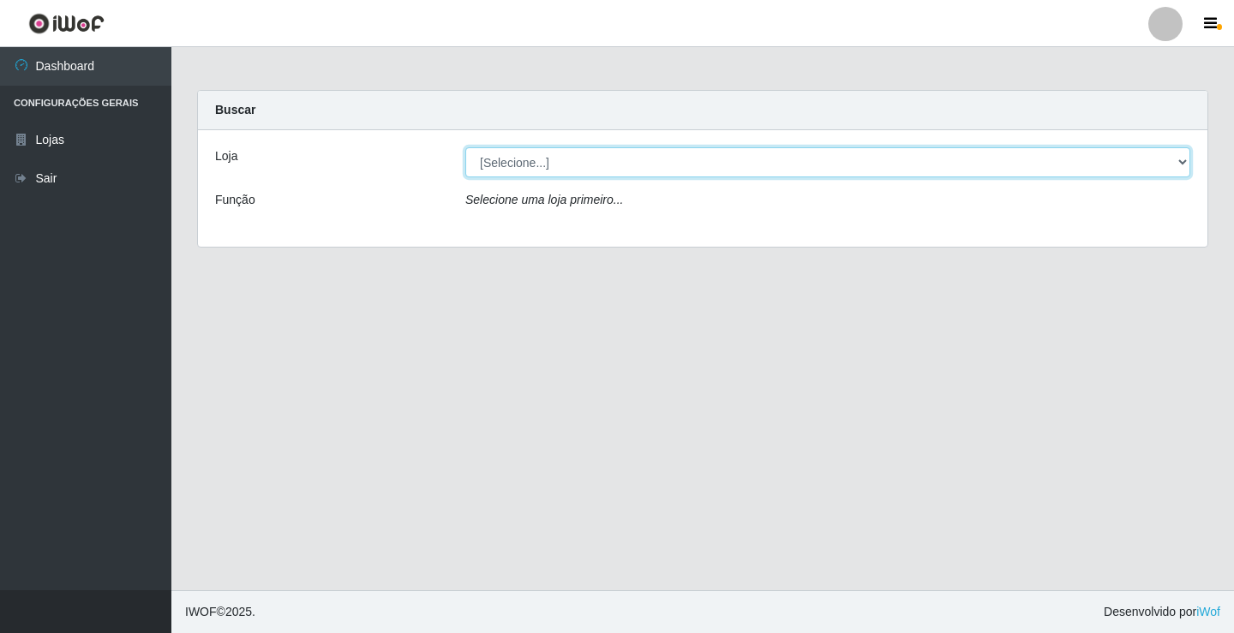
click at [566, 159] on select "[Selecione...] Ideal - Conceição" at bounding box center [827, 162] width 725 height 30
select select "231"
click at [465, 147] on select "[Selecione...] Ideal - Conceição" at bounding box center [827, 162] width 725 height 30
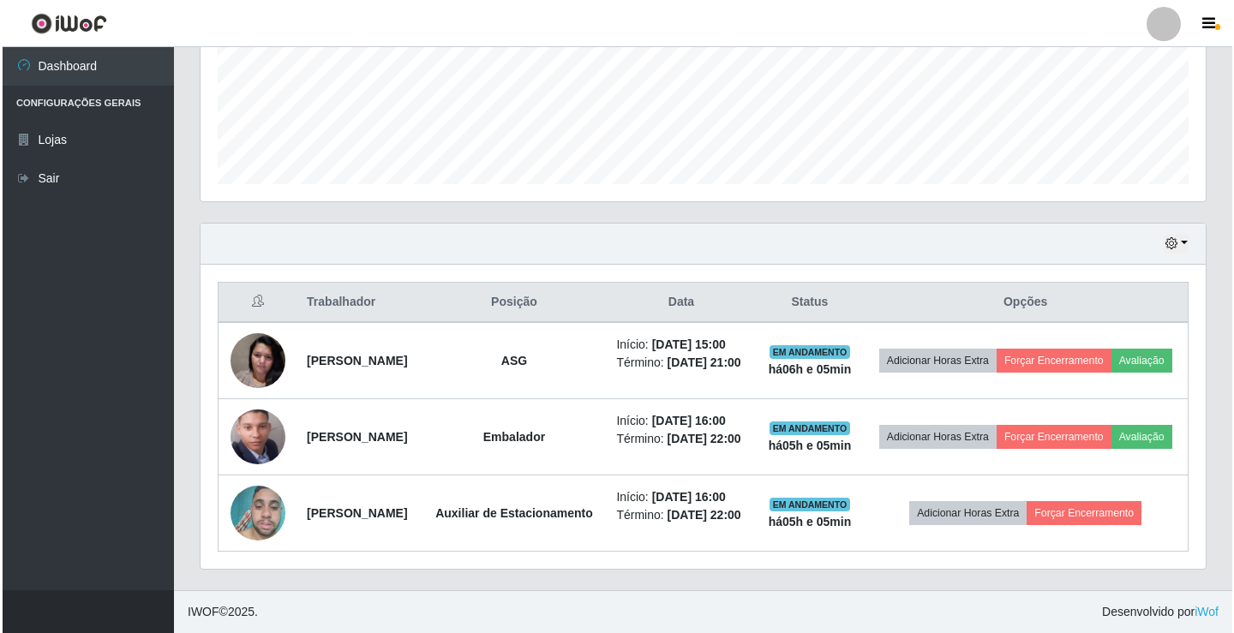
scroll to position [467, 0]
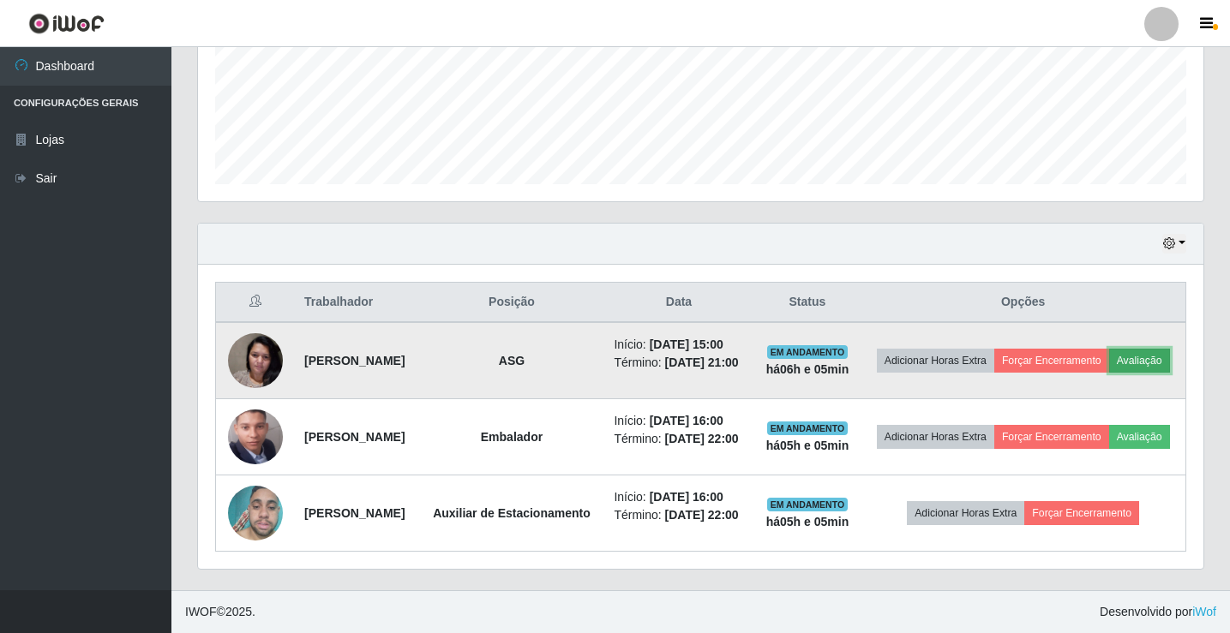
click at [1109, 349] on button "Avaliação" at bounding box center [1139, 361] width 61 height 24
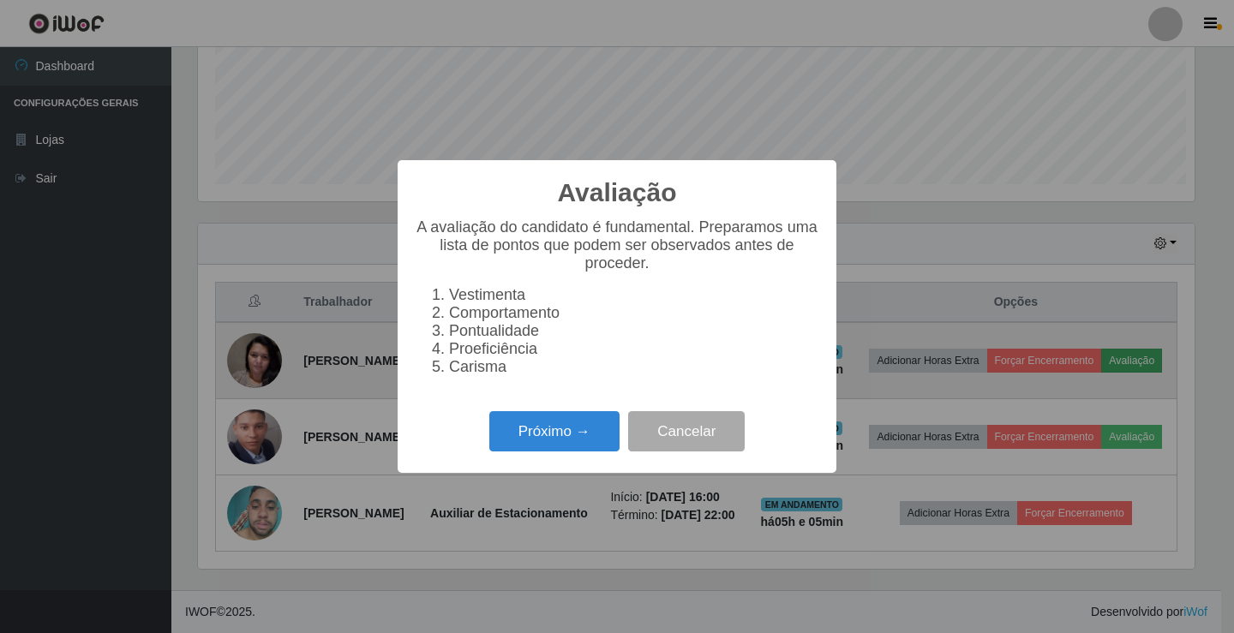
scroll to position [356, 996]
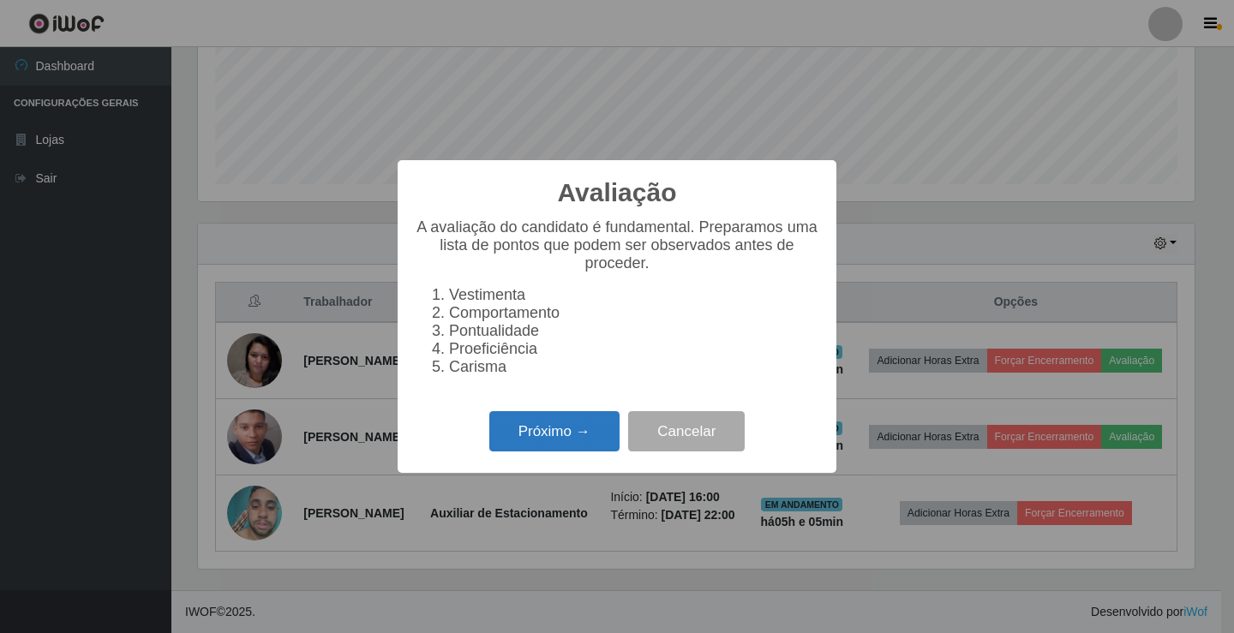
click at [565, 438] on button "Próximo →" at bounding box center [554, 431] width 130 height 40
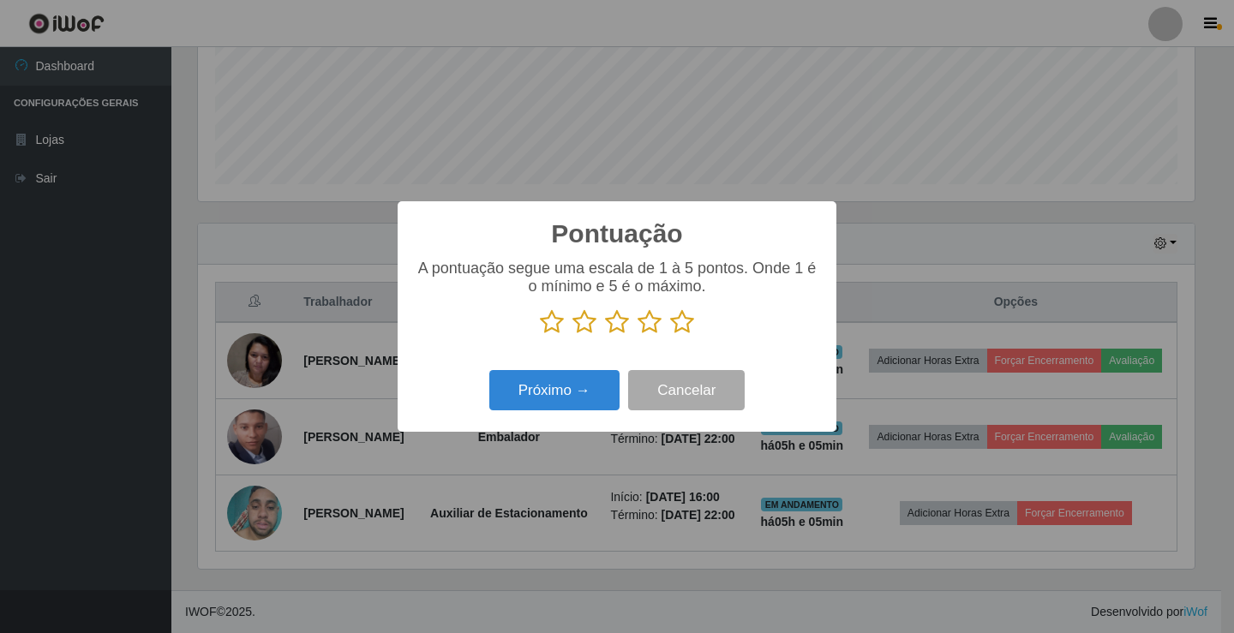
scroll to position [856455, 855814]
click at [649, 322] on icon at bounding box center [649, 322] width 24 height 26
click at [637, 335] on input "radio" at bounding box center [637, 335] width 0 height 0
click at [547, 389] on button "Próximo →" at bounding box center [554, 390] width 130 height 40
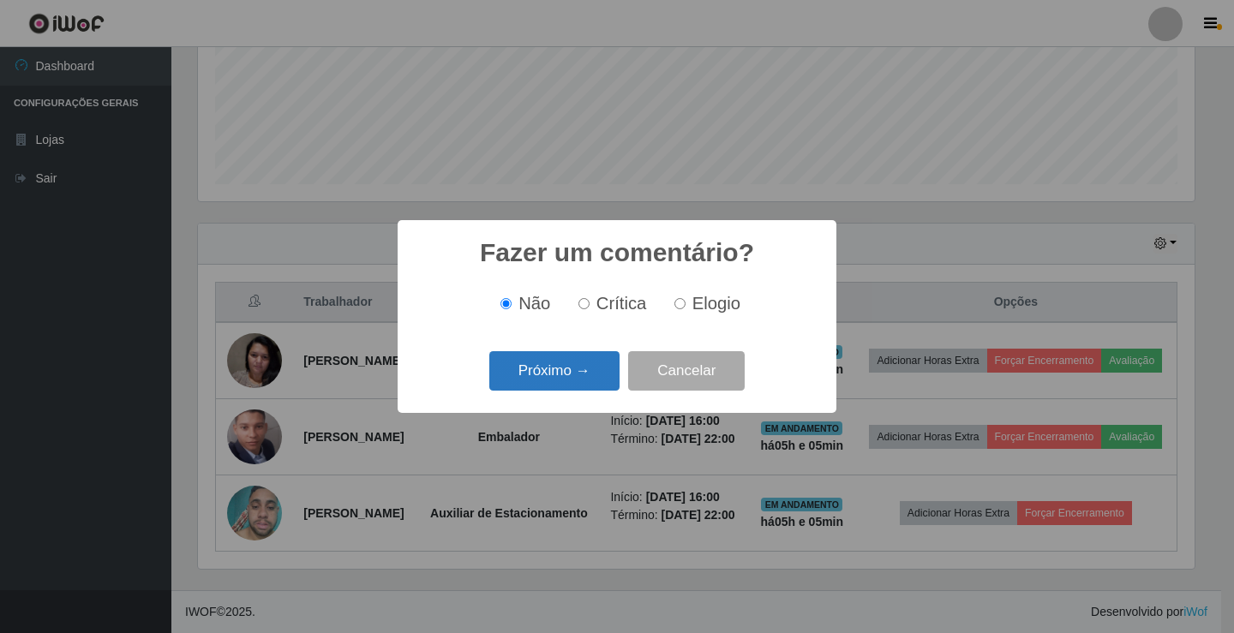
click at [583, 369] on button "Próximo →" at bounding box center [554, 371] width 130 height 40
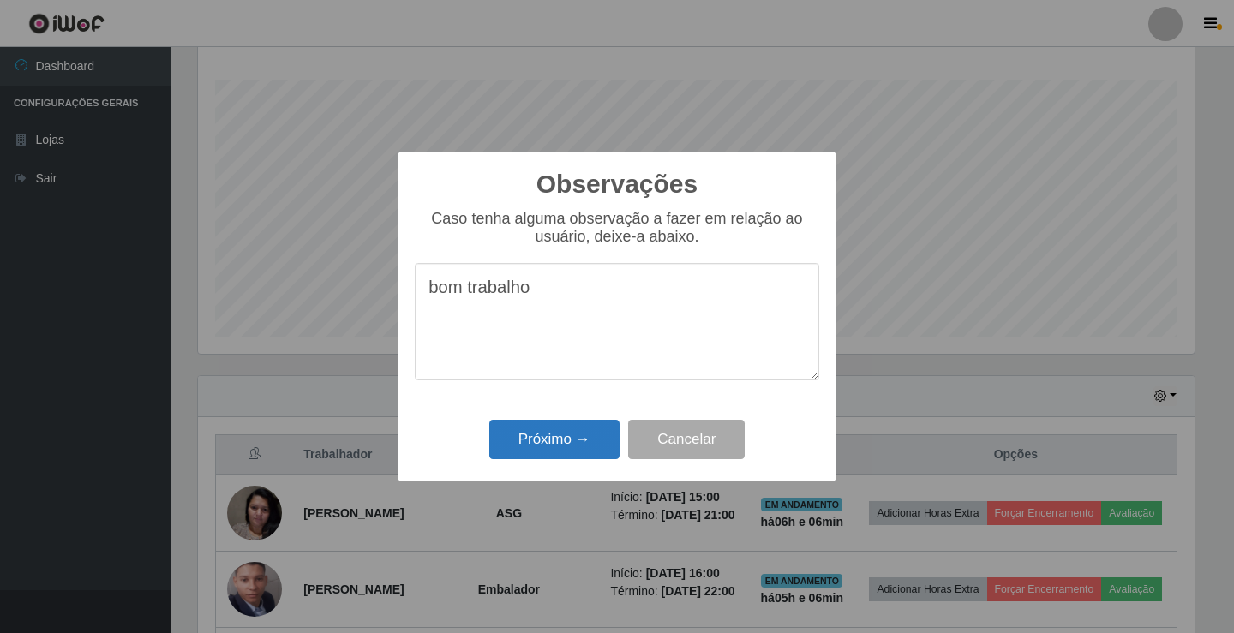
type textarea "bom trabalho"
click at [587, 442] on button "Próximo →" at bounding box center [554, 440] width 130 height 40
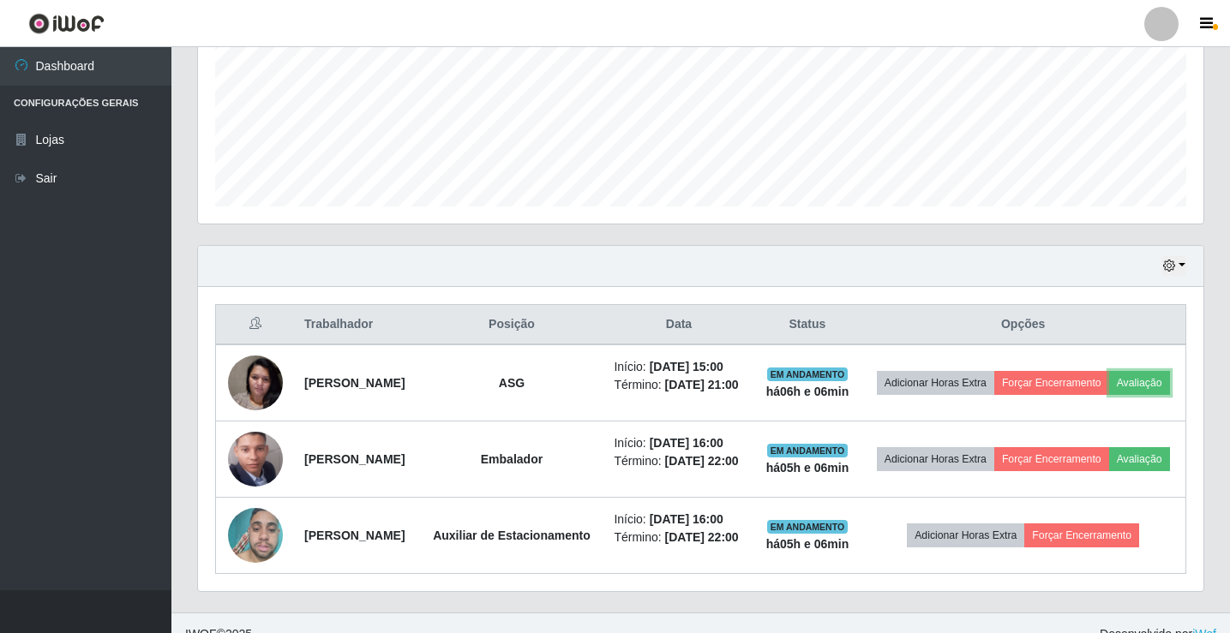
scroll to position [447, 0]
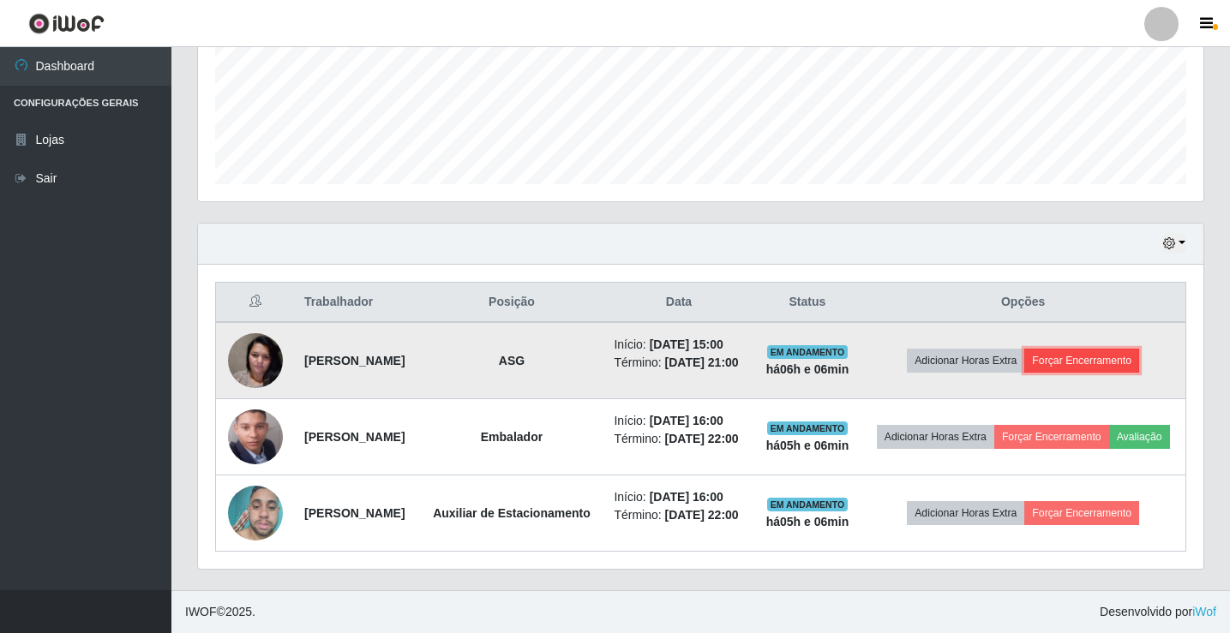
click at [1116, 349] on button "Forçar Encerramento" at bounding box center [1081, 361] width 115 height 24
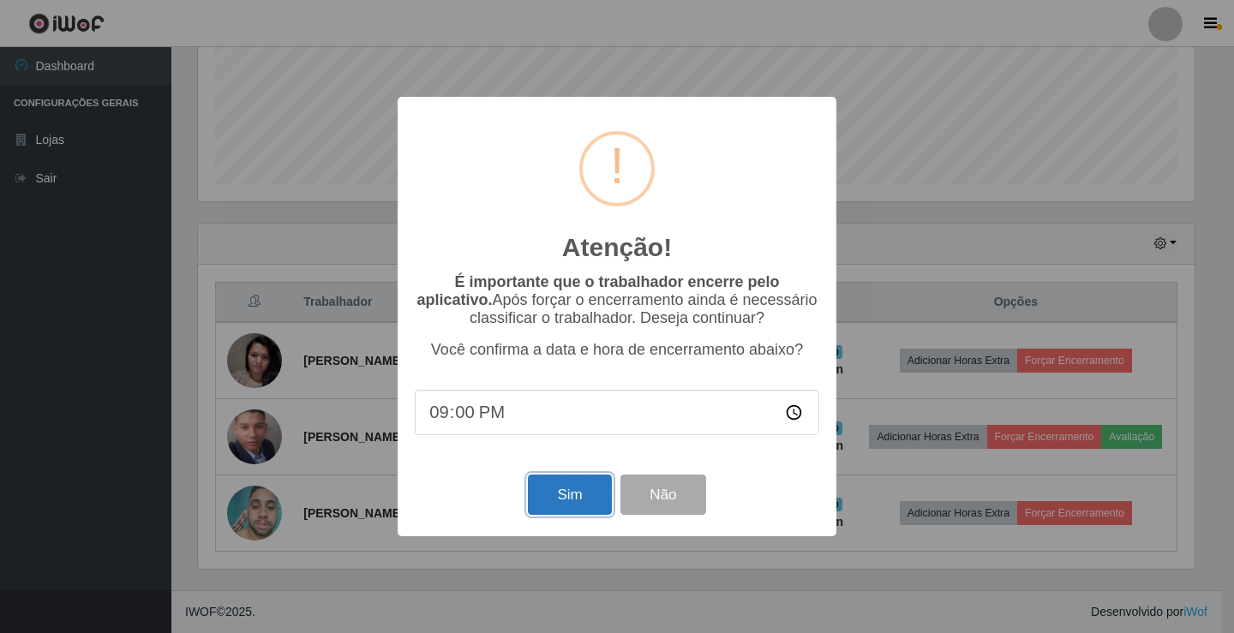
click at [570, 489] on button "Sim" at bounding box center [569, 495] width 83 height 40
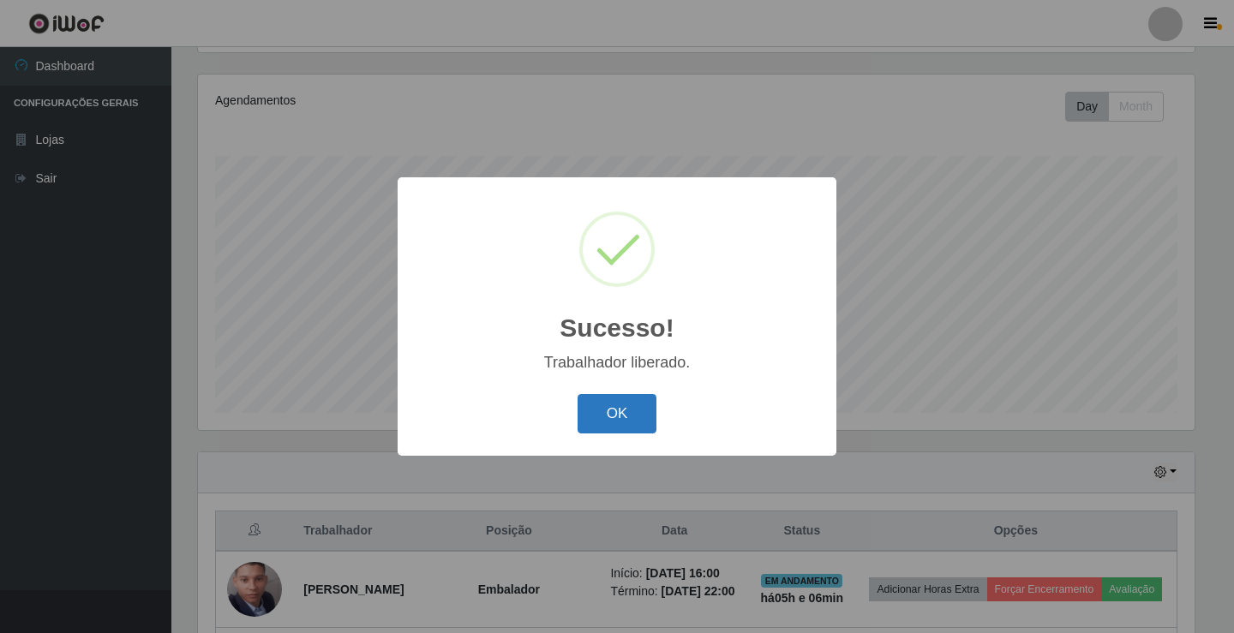
click at [603, 396] on button "OK" at bounding box center [617, 414] width 80 height 40
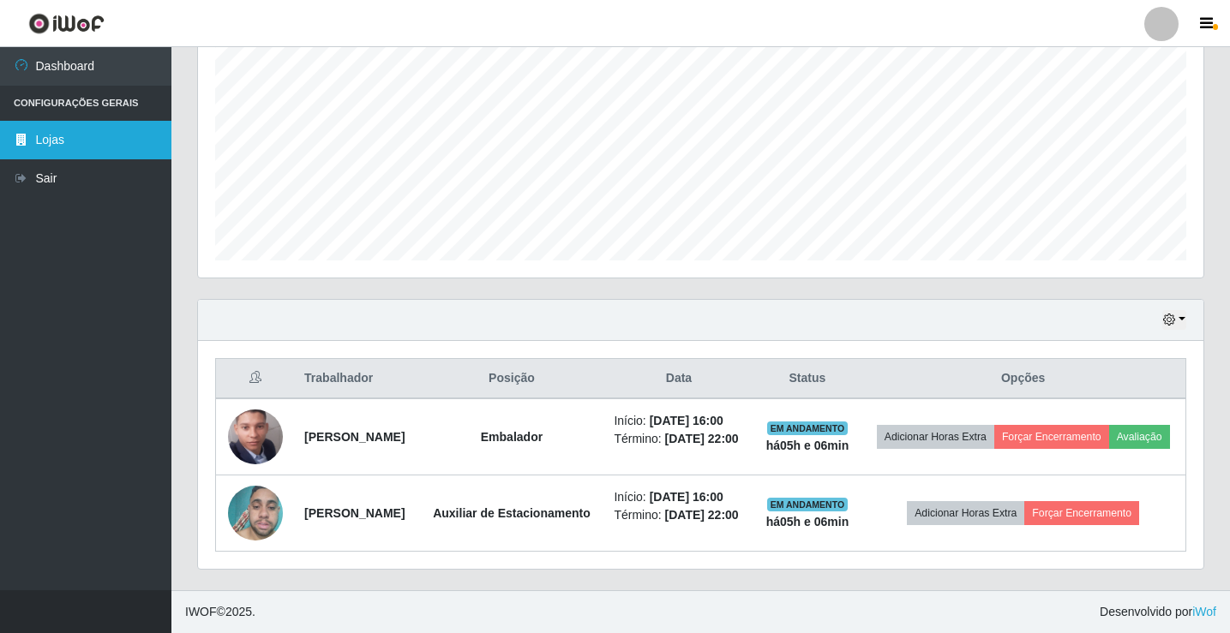
scroll to position [276, 0]
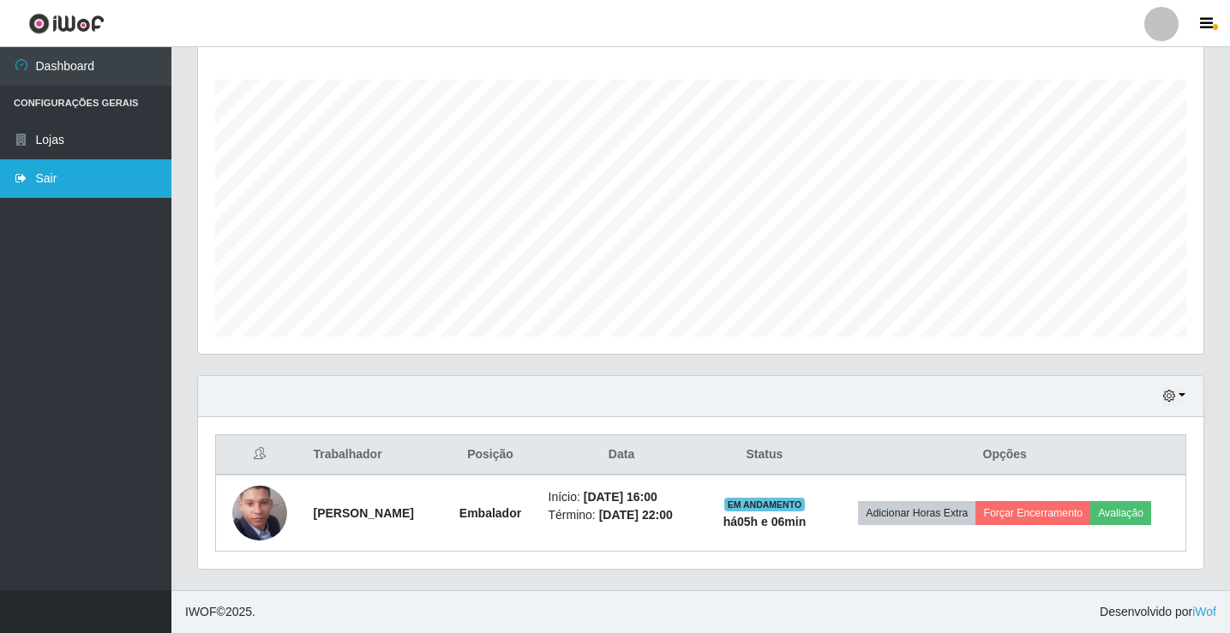
click at [66, 171] on link "Sair" at bounding box center [85, 178] width 171 height 39
